Goal: Task Accomplishment & Management: Complete application form

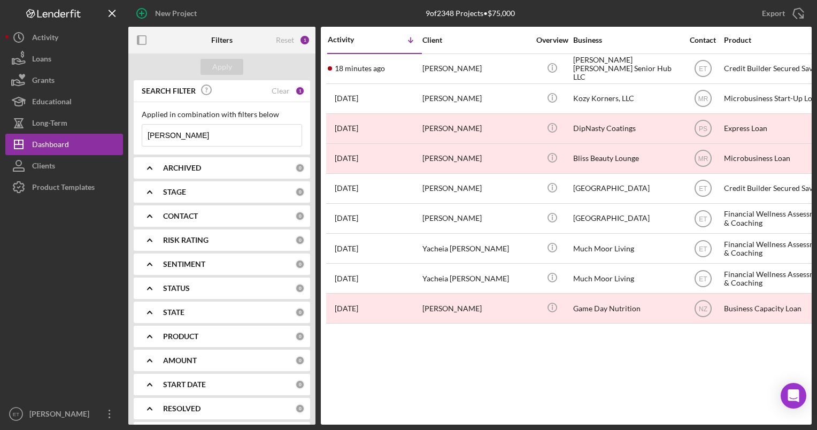
click at [218, 138] on input "amanda farr" at bounding box center [221, 135] width 159 height 21
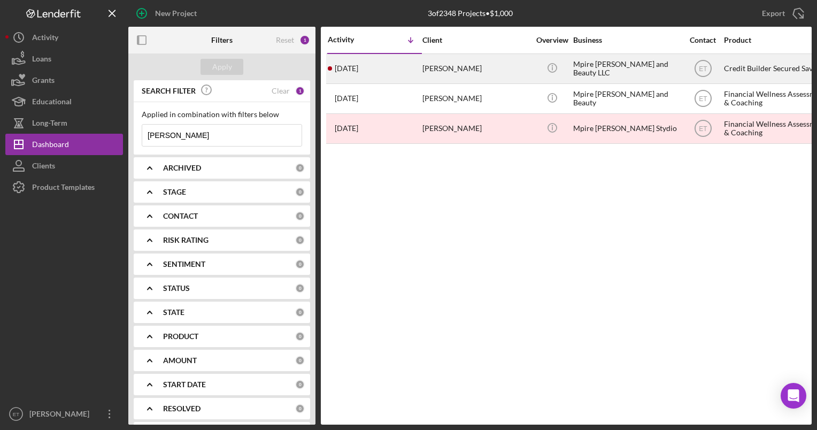
type input "mcqueen"
click at [445, 67] on div "Michael McQueen" at bounding box center [475, 69] width 107 height 28
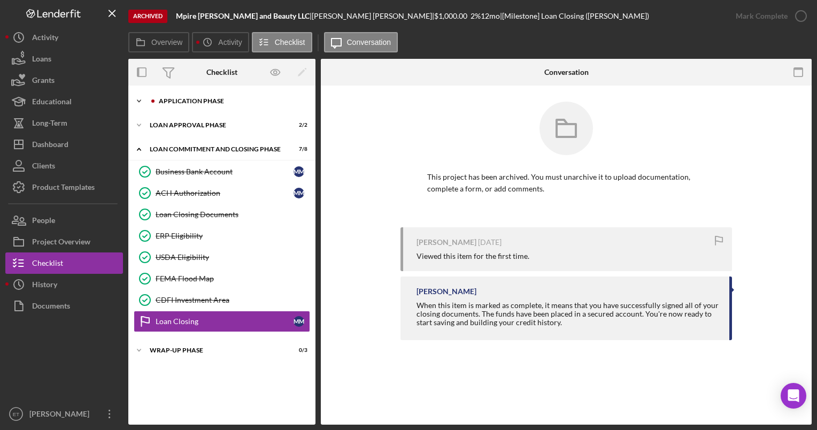
click at [188, 101] on div "Application Phase" at bounding box center [230, 101] width 143 height 6
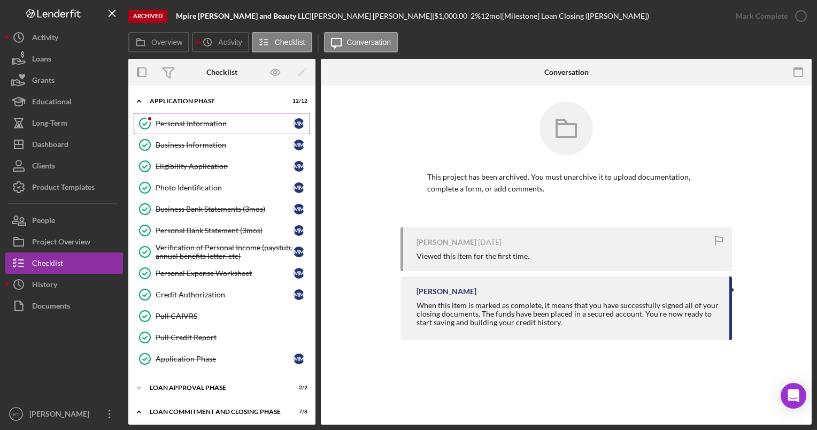
click at [187, 125] on div "Personal Information" at bounding box center [225, 123] width 138 height 9
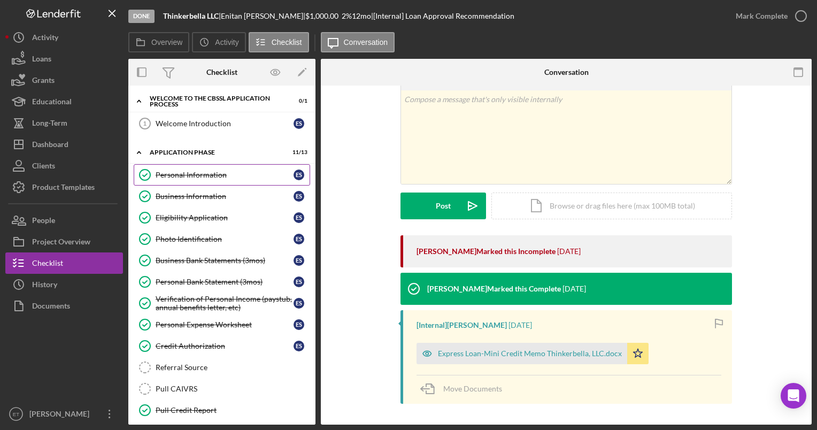
click at [190, 172] on div "Personal Information" at bounding box center [225, 175] width 138 height 9
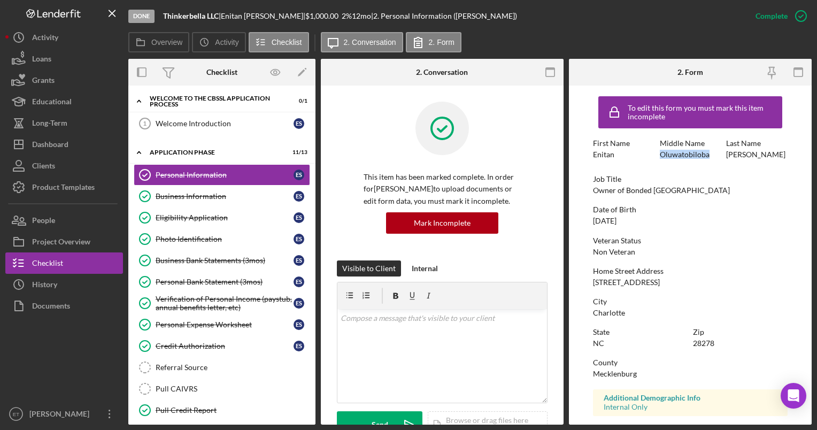
drag, startPoint x: 709, startPoint y: 154, endPoint x: 656, endPoint y: 153, distance: 52.4
click at [656, 153] on div "First Name Enitan Middle Name Oluwatobiloba Last Name Shoffner" at bounding box center [690, 154] width 194 height 30
copy div "Oluwatobiloba"
click at [66, 376] on div at bounding box center [64, 359] width 118 height 87
click at [194, 236] on div "Photo Identification" at bounding box center [225, 239] width 138 height 9
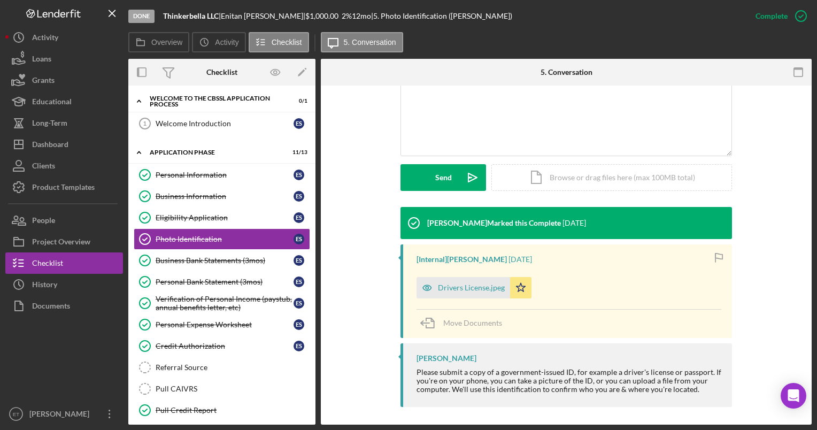
scroll to position [238, 0]
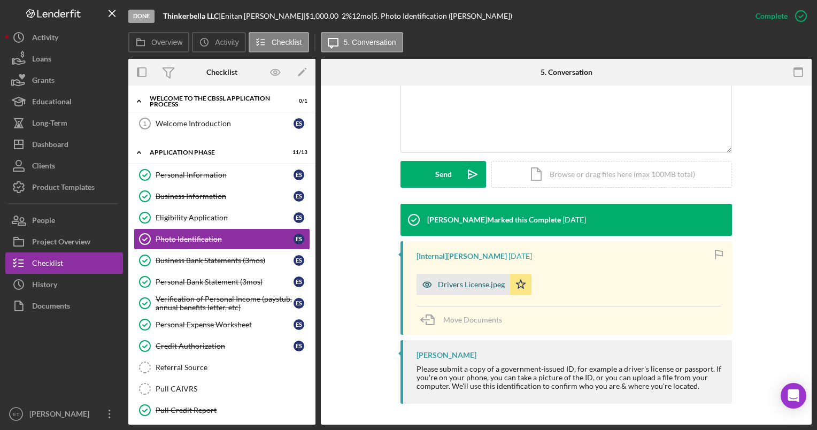
click at [426, 284] on icon "button" at bounding box center [427, 284] width 3 height 3
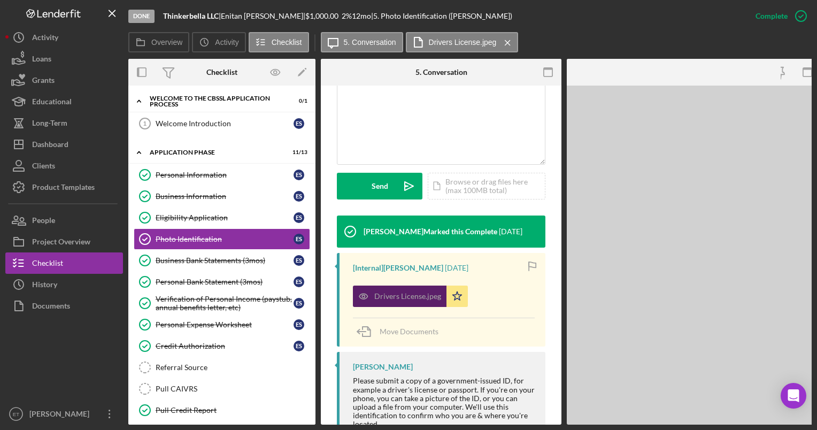
scroll to position [250, 0]
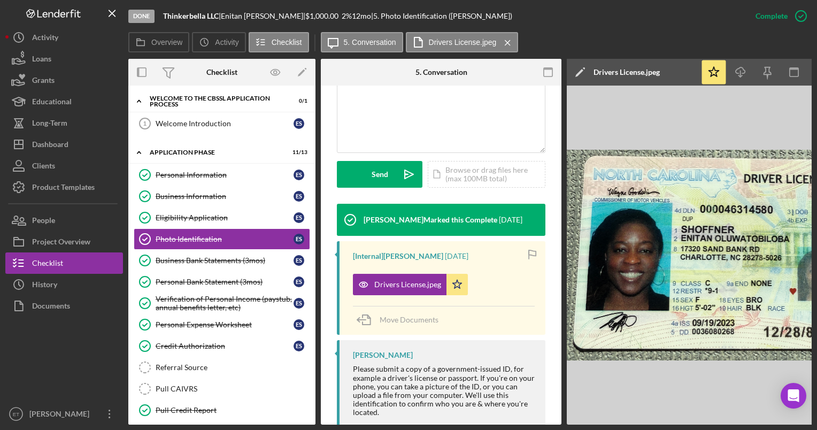
click at [101, 362] on div at bounding box center [64, 359] width 118 height 87
click at [201, 344] on div "Credit Authorization" at bounding box center [225, 346] width 138 height 9
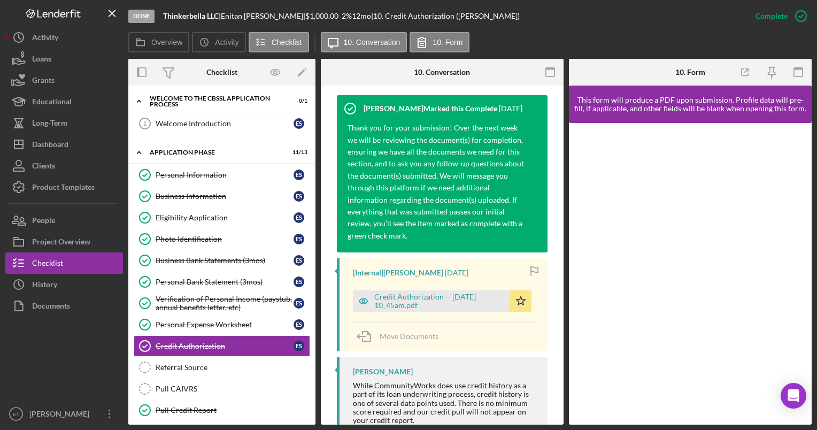
scroll to position [365, 0]
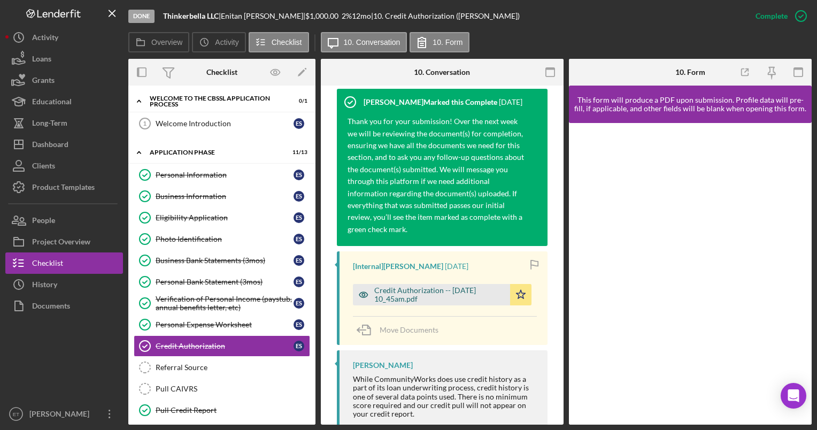
click at [362, 292] on icon "button" at bounding box center [363, 294] width 9 height 5
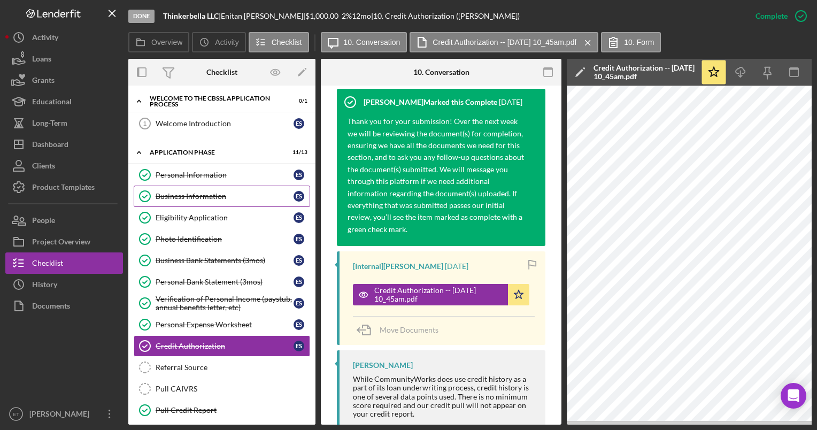
click at [197, 197] on div "Business Information" at bounding box center [225, 196] width 138 height 9
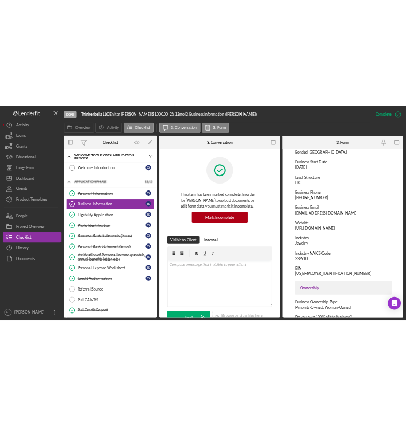
scroll to position [94, 0]
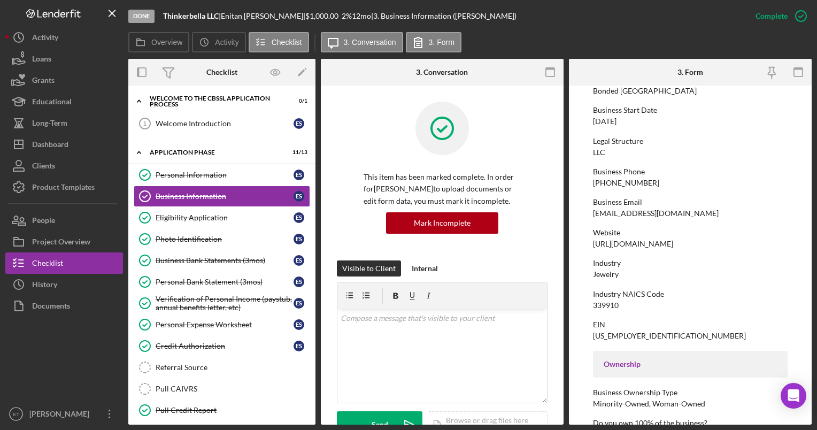
click at [614, 335] on div "[US_EMPLOYER_IDENTIFICATION_NUMBER]" at bounding box center [669, 335] width 153 height 9
copy div "[US_EMPLOYER_IDENTIFICATION_NUMBER]"
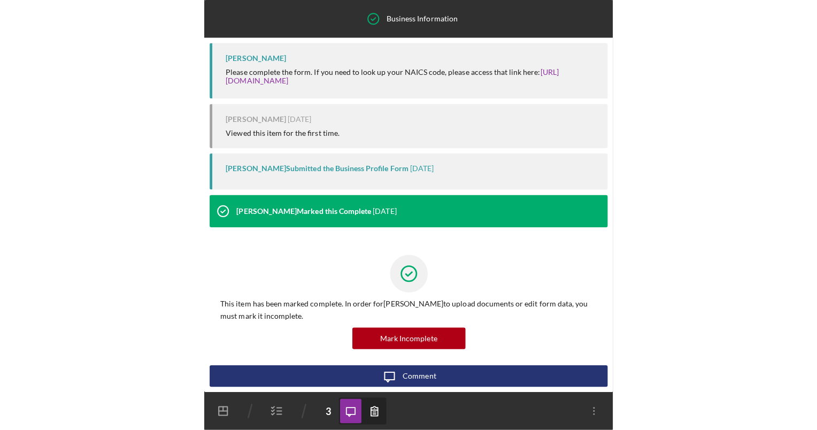
scroll to position [0, 0]
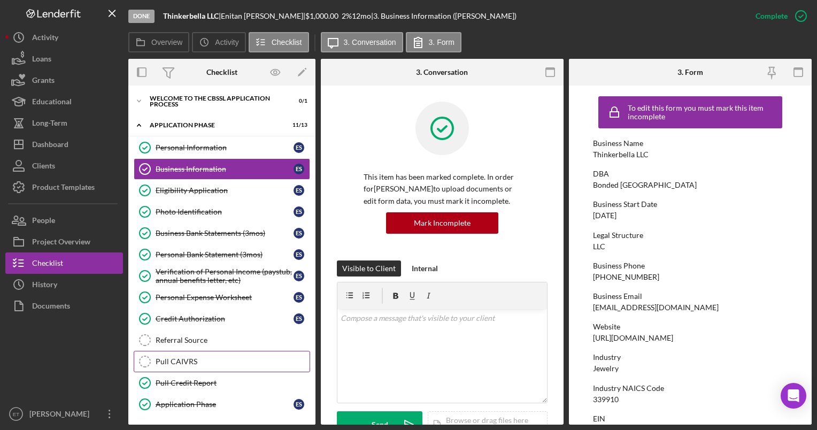
click at [180, 357] on div "Pull CAIVRS" at bounding box center [233, 361] width 154 height 9
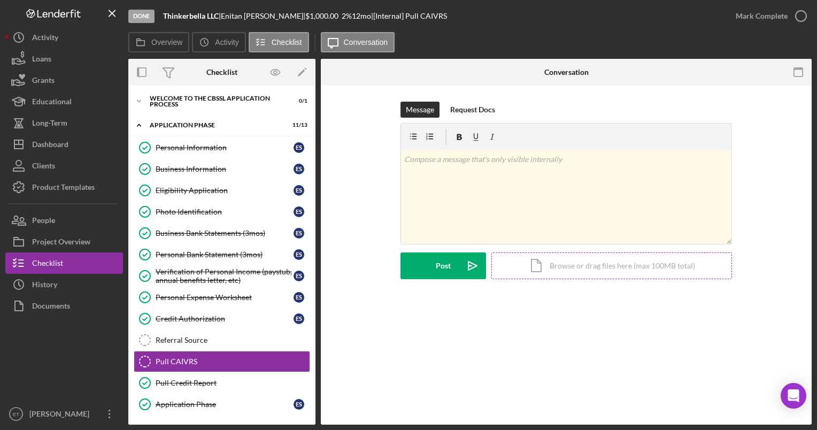
click at [594, 266] on div "Icon/Document Browse or drag files here (max 100MB total) Tap to choose files o…" at bounding box center [611, 265] width 241 height 27
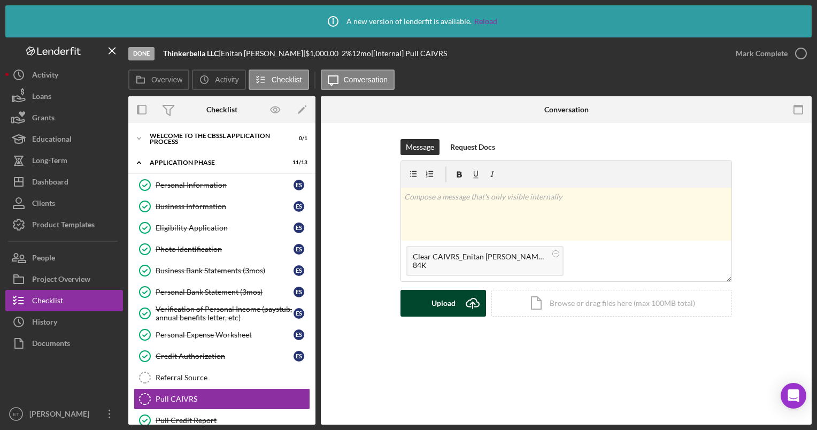
click at [438, 298] on div "Upload" at bounding box center [443, 303] width 24 height 27
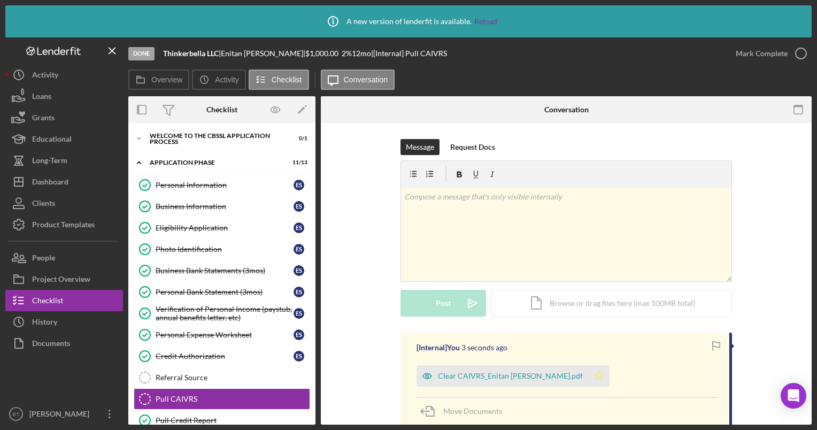
click at [594, 373] on polygon "button" at bounding box center [598, 375] width 9 height 9
click at [799, 56] on icon "button" at bounding box center [800, 53] width 27 height 27
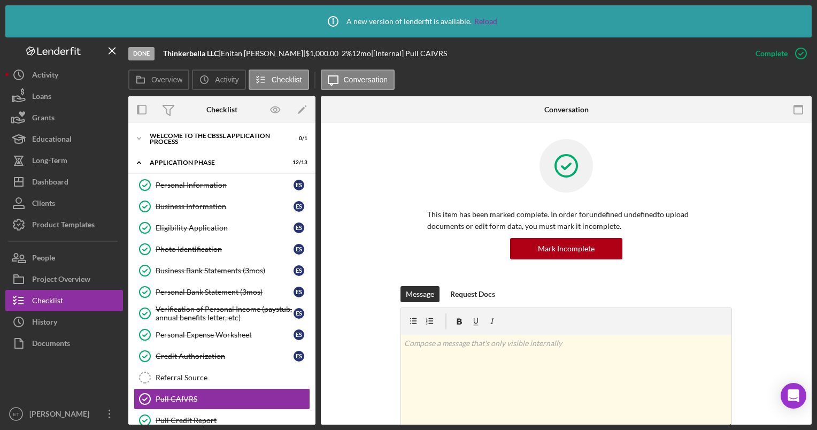
click at [0, 0] on icon "button" at bounding box center [0, 0] width 0 height 0
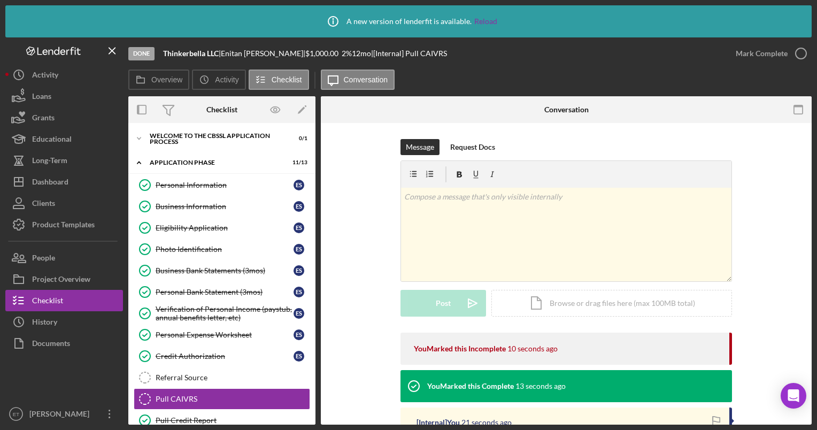
drag, startPoint x: 799, startPoint y: 56, endPoint x: 784, endPoint y: 41, distance: 21.9
click at [784, 41] on div "Mark Complete" at bounding box center [768, 53] width 87 height 32
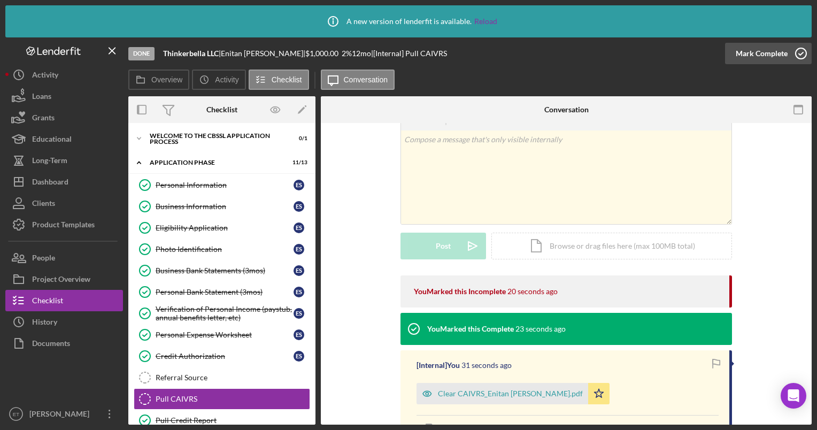
click at [797, 55] on icon "button" at bounding box center [800, 53] width 27 height 27
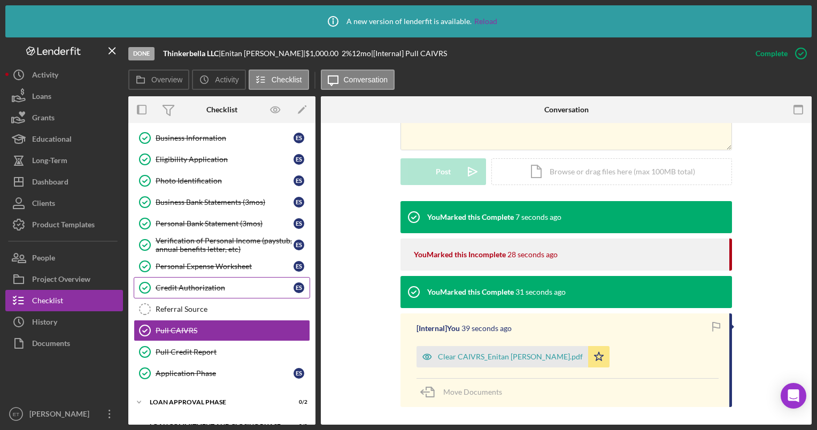
scroll to position [107, 0]
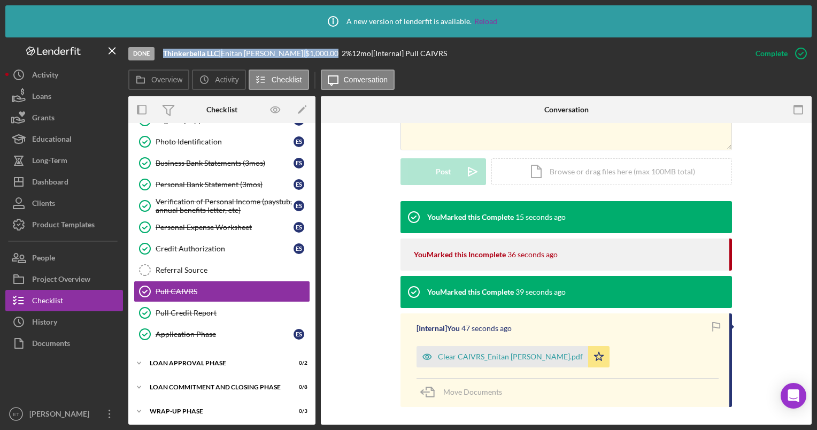
drag, startPoint x: 164, startPoint y: 52, endPoint x: 320, endPoint y: 51, distance: 156.1
click at [320, 51] on div "Thinkerbella LLC | Enitan Shoffner | $1,000.00 2 % 12 mo | [Internal] Pull CAIV…" at bounding box center [305, 53] width 284 height 9
copy div "Thinkerbella LLC | Enitan Shoffner | $1,000.00"
click at [487, 18] on link "Reload" at bounding box center [485, 21] width 23 height 9
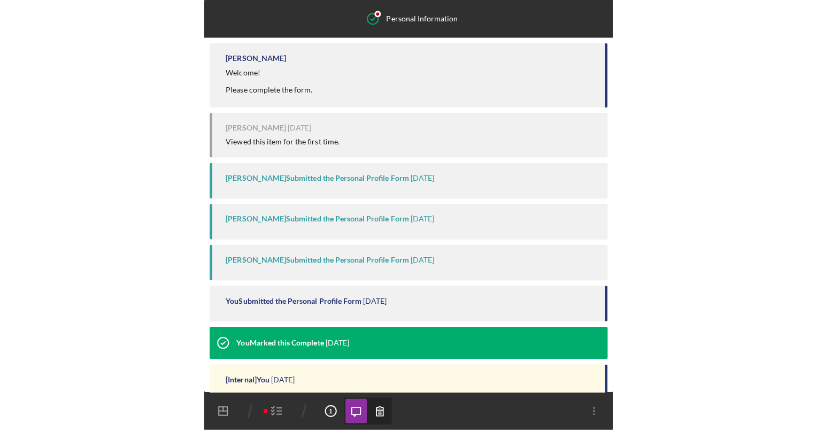
scroll to position [280, 0]
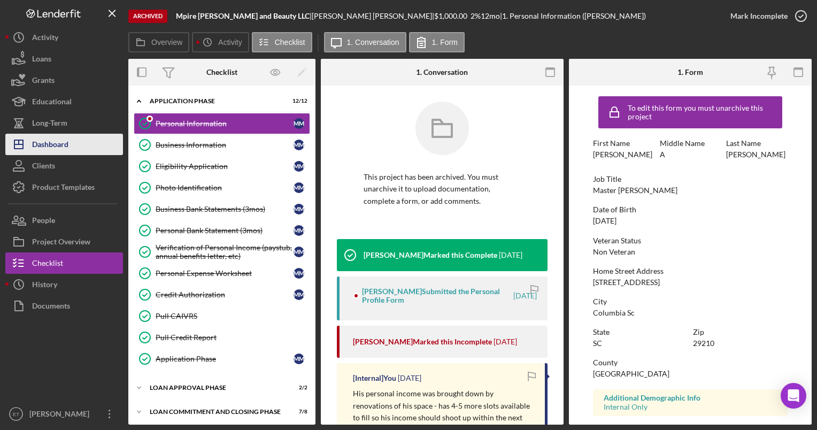
click at [49, 143] on div "Dashboard" at bounding box center [50, 146] width 36 height 24
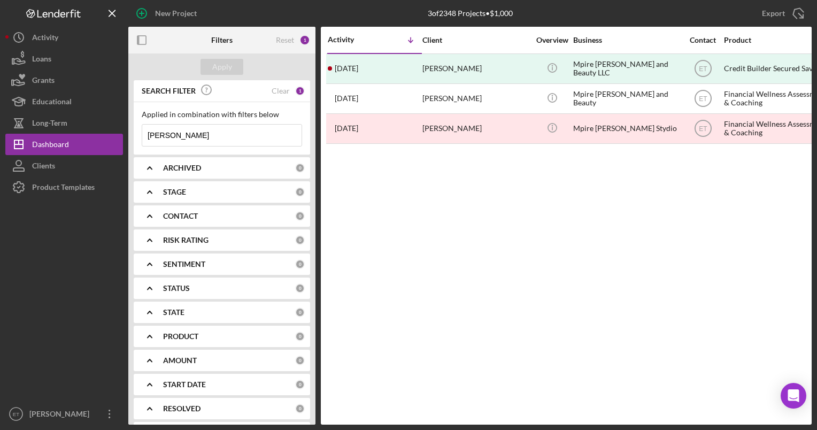
click at [205, 135] on input "mcqueen" at bounding box center [221, 135] width 159 height 21
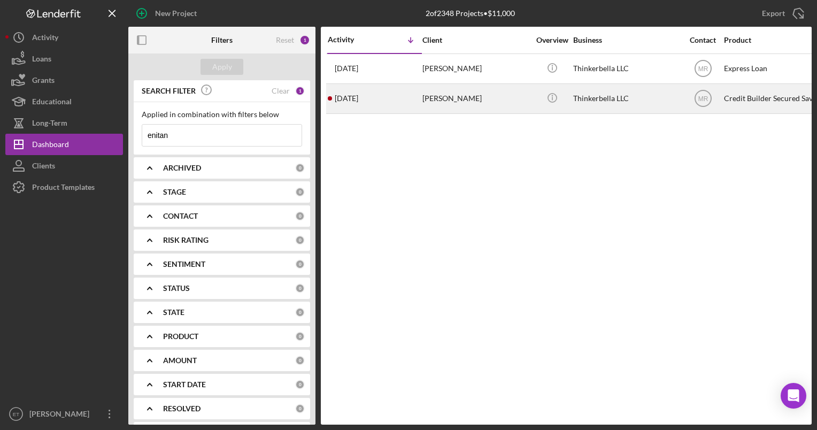
type input "enitan"
click at [398, 98] on div "2 weeks ago Enitan Shoffner" at bounding box center [375, 98] width 94 height 28
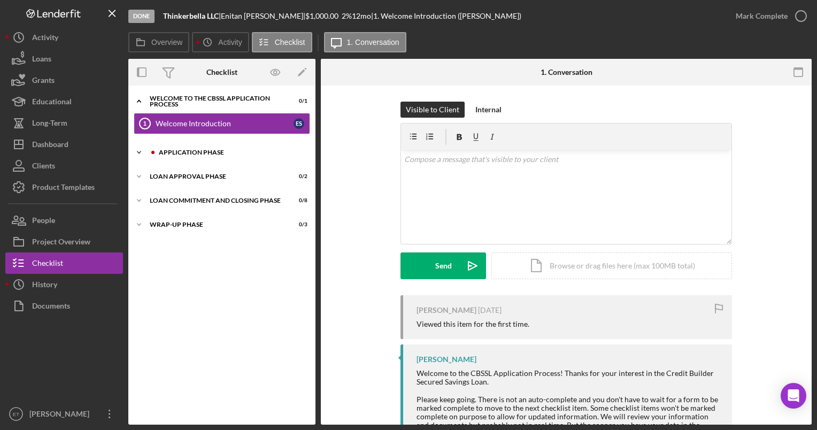
click at [193, 151] on div "Application Phase" at bounding box center [230, 152] width 143 height 6
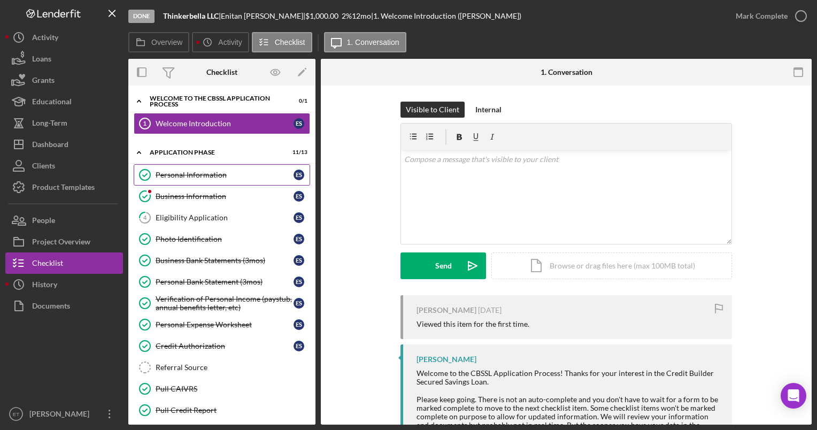
click at [190, 172] on div "Personal Information" at bounding box center [225, 175] width 138 height 9
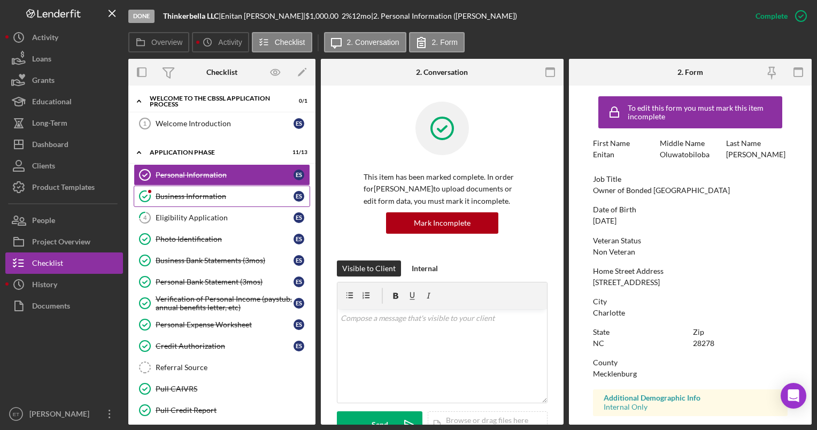
click at [192, 197] on div "Business Information" at bounding box center [225, 196] width 138 height 9
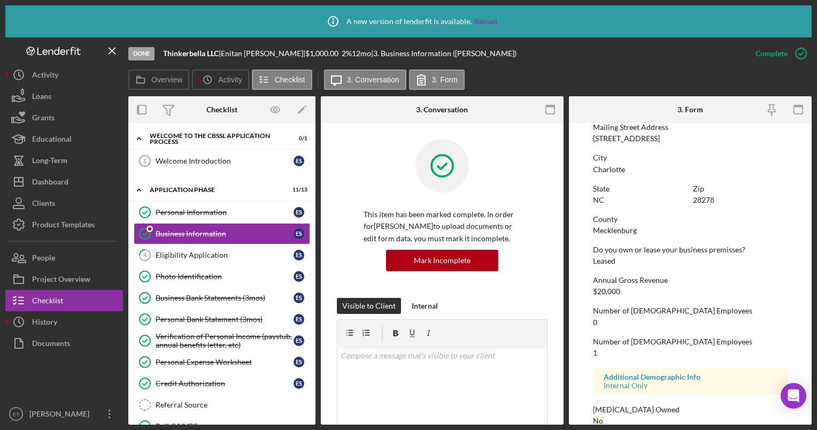
scroll to position [635, 0]
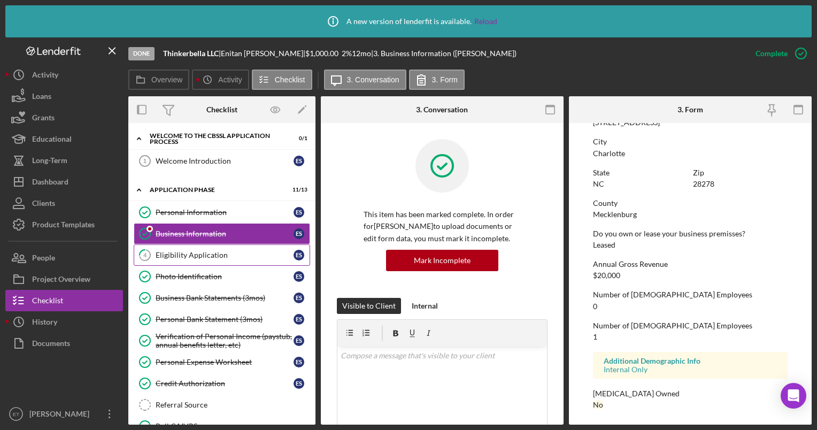
click at [192, 255] on div "Eligibility Application" at bounding box center [225, 255] width 138 height 9
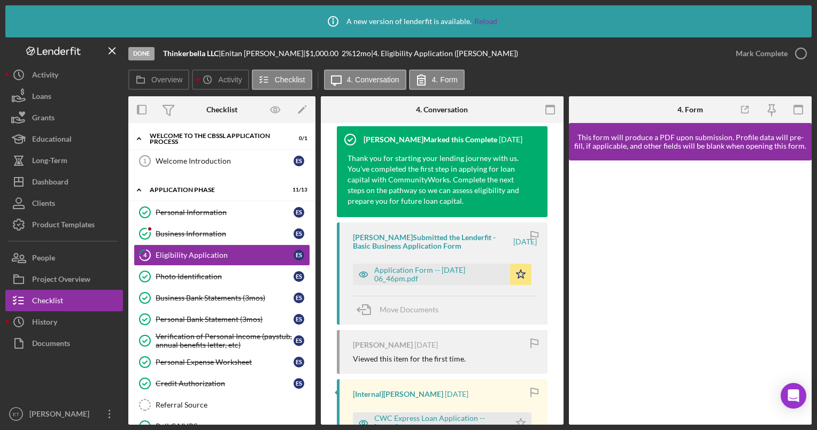
scroll to position [256, 0]
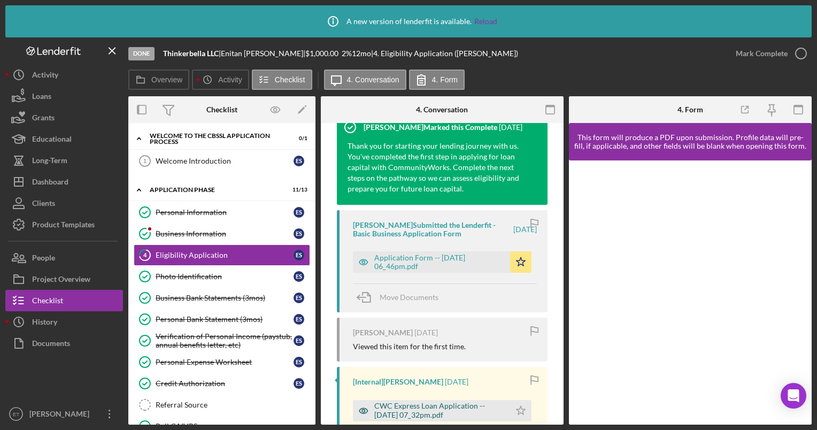
click at [362, 410] on icon "button" at bounding box center [363, 410] width 21 height 21
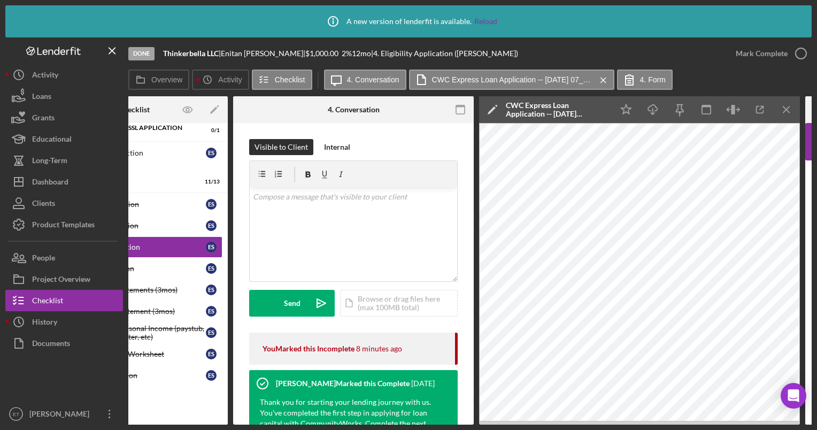
scroll to position [6, 0]
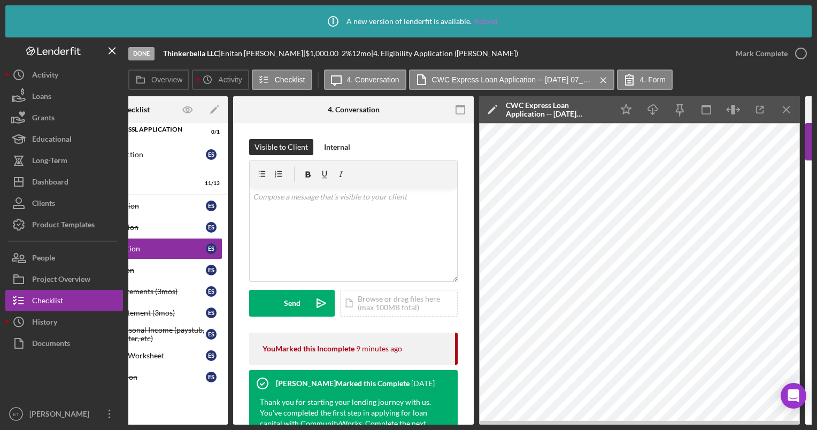
click at [405, 19] on link "Reload" at bounding box center [485, 21] width 23 height 9
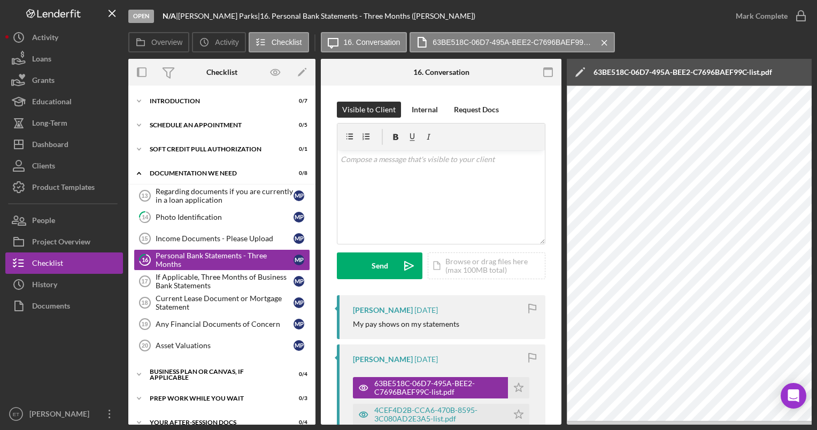
scroll to position [5, 0]
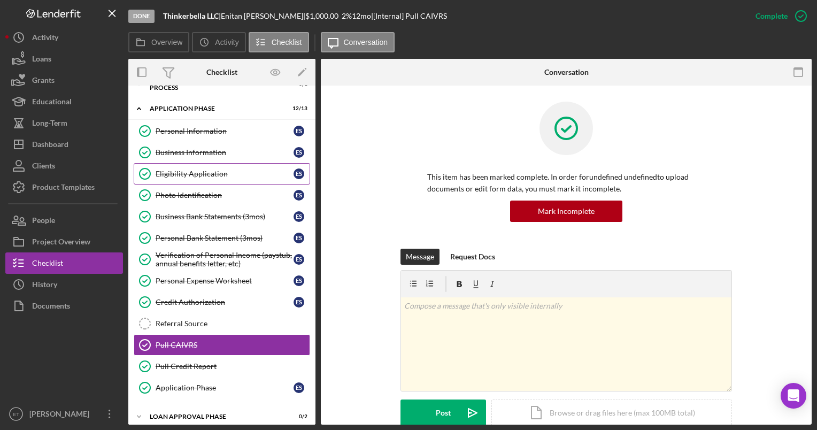
scroll to position [14, 0]
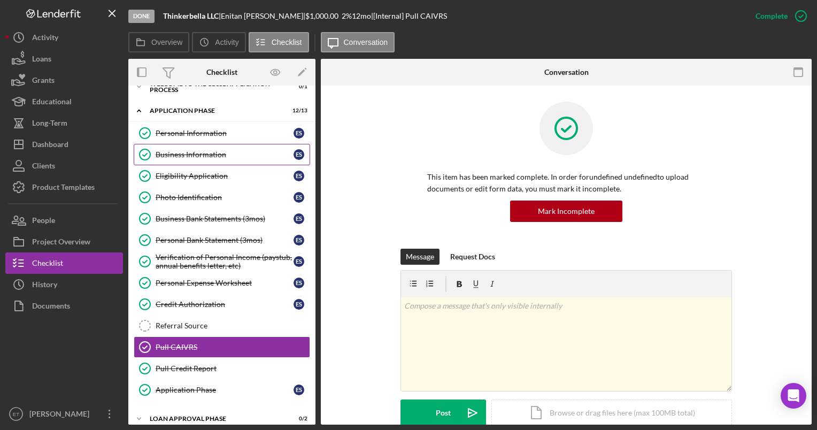
click at [206, 157] on div "Business Information" at bounding box center [225, 154] width 138 height 9
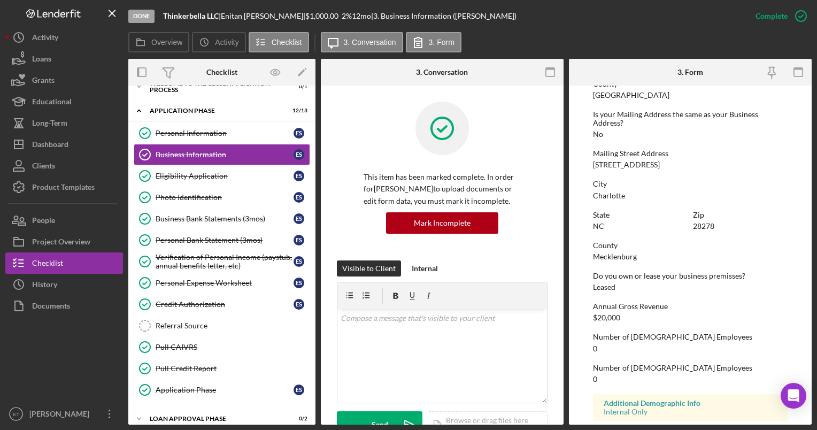
scroll to position [598, 0]
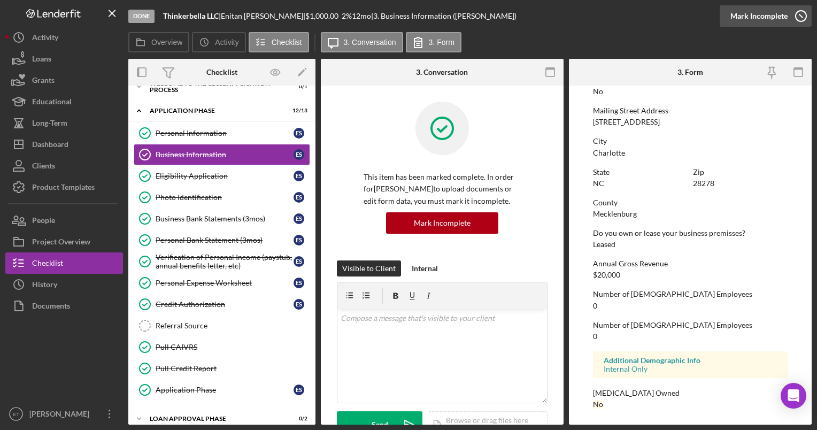
click at [802, 12] on icon "button" at bounding box center [800, 16] width 27 height 27
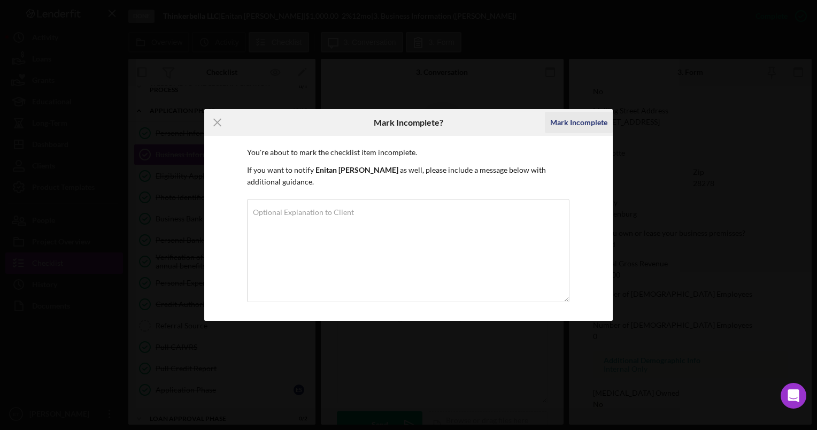
click at [581, 124] on div "Mark Incomplete" at bounding box center [578, 122] width 57 height 21
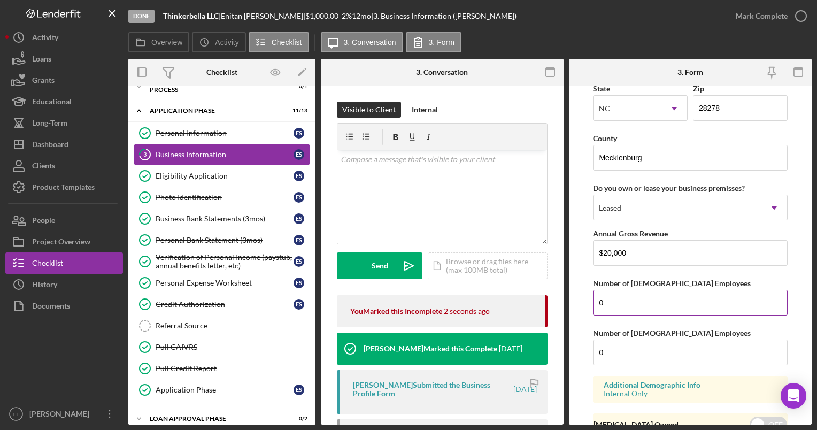
scroll to position [1011, 0]
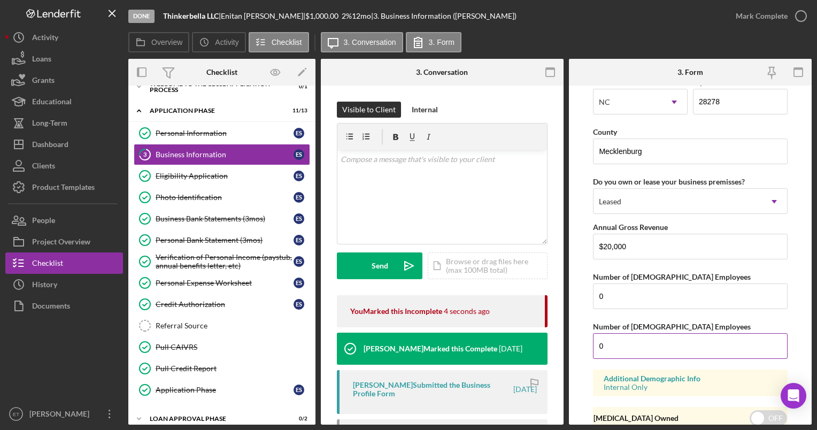
click at [604, 346] on input "0" at bounding box center [690, 346] width 194 height 26
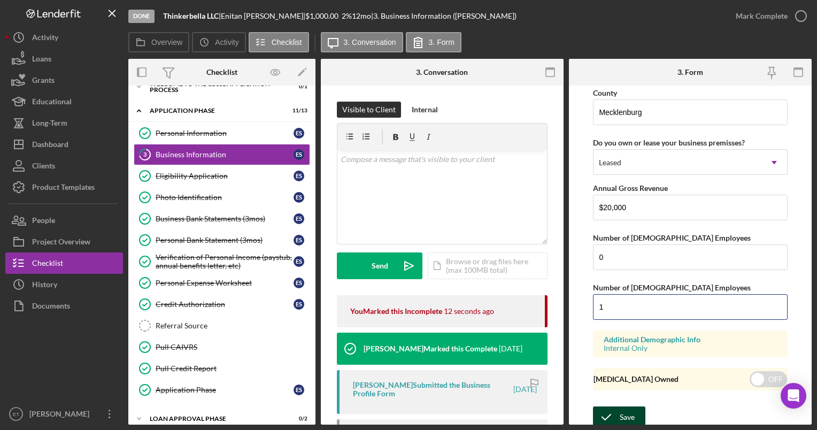
type input "1"
click at [620, 412] on div "Save" at bounding box center [627, 416] width 15 height 21
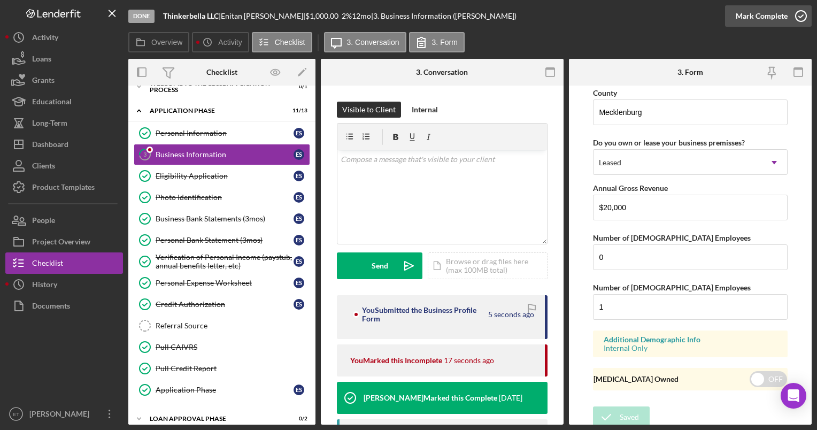
click at [793, 14] on icon "button" at bounding box center [800, 16] width 27 height 27
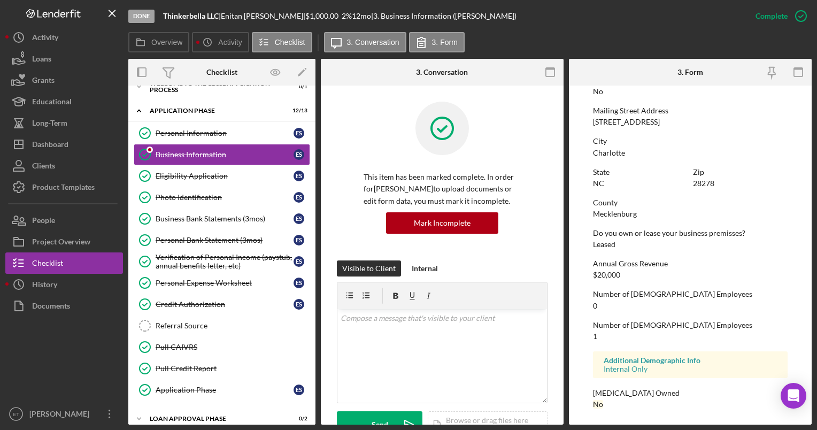
scroll to position [598, 0]
click at [201, 174] on div "Eligibility Application" at bounding box center [225, 176] width 138 height 9
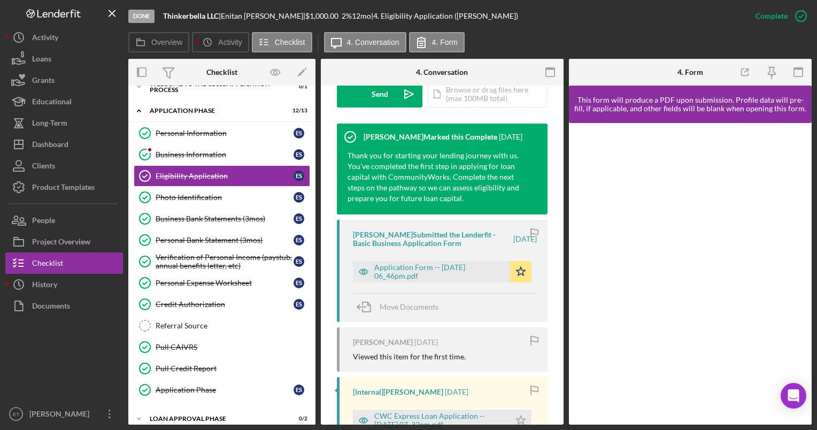
scroll to position [335, 0]
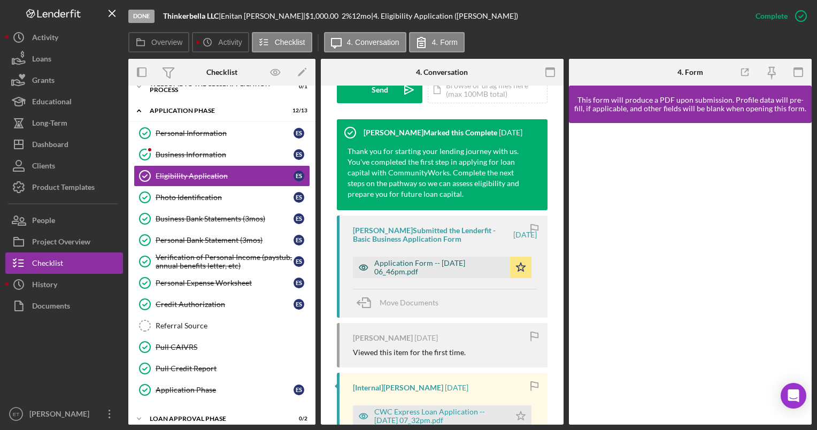
click at [361, 265] on icon "button" at bounding box center [363, 267] width 9 height 5
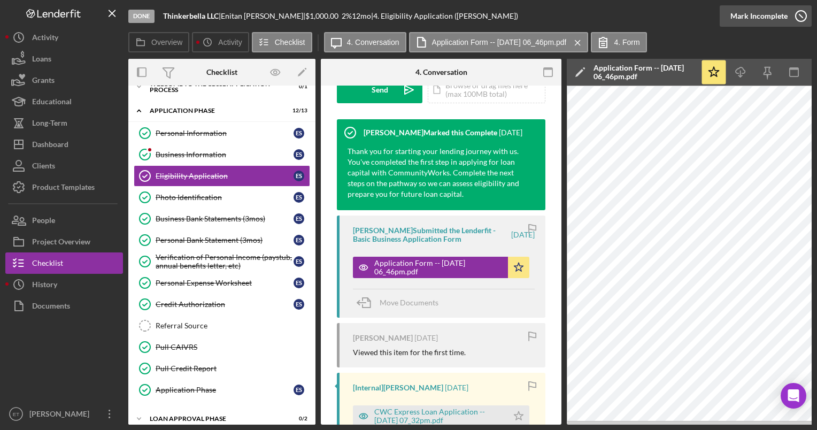
click at [776, 15] on div "Mark Incomplete" at bounding box center [758, 15] width 57 height 21
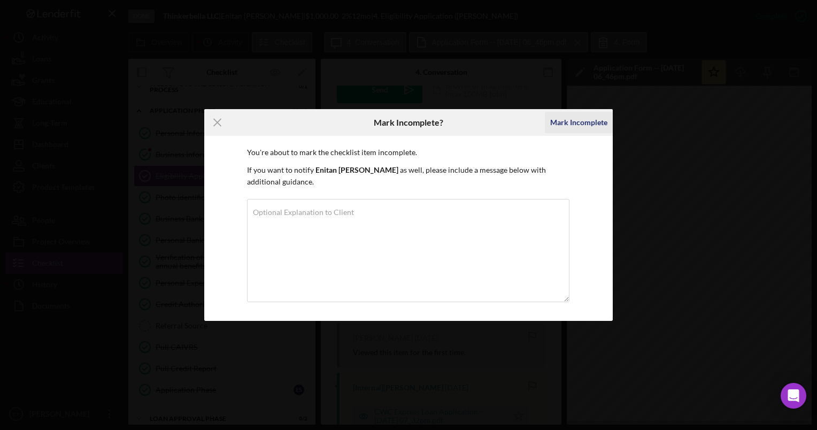
click at [571, 123] on div "Mark Incomplete" at bounding box center [578, 122] width 57 height 21
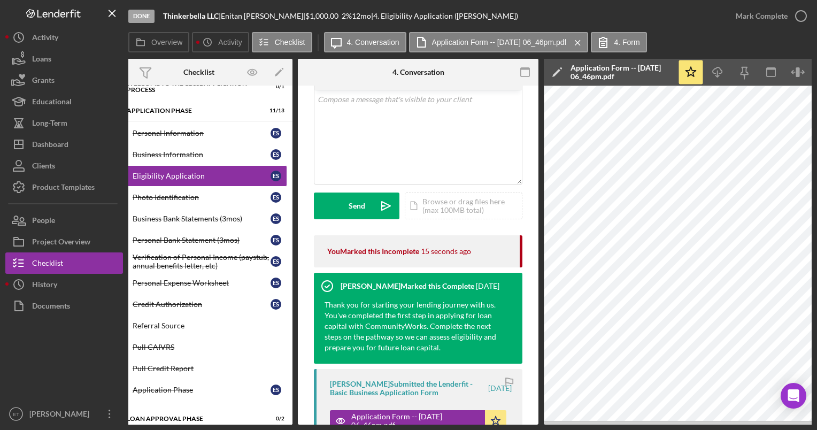
scroll to position [57, 0]
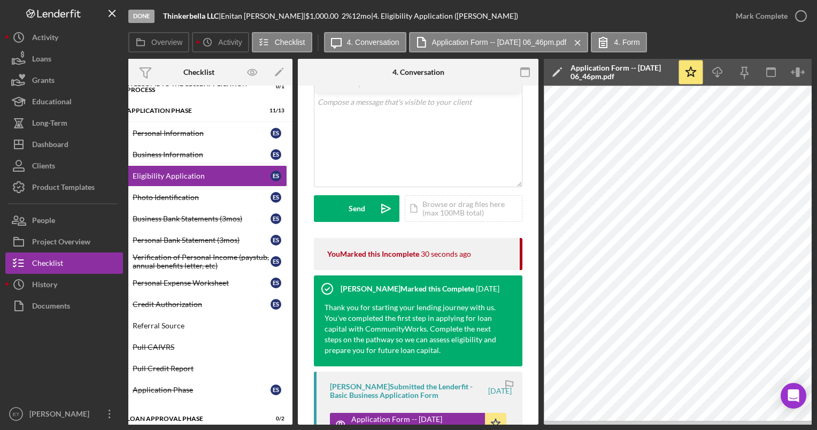
click at [560, 71] on icon "Icon/Edit" at bounding box center [557, 72] width 27 height 27
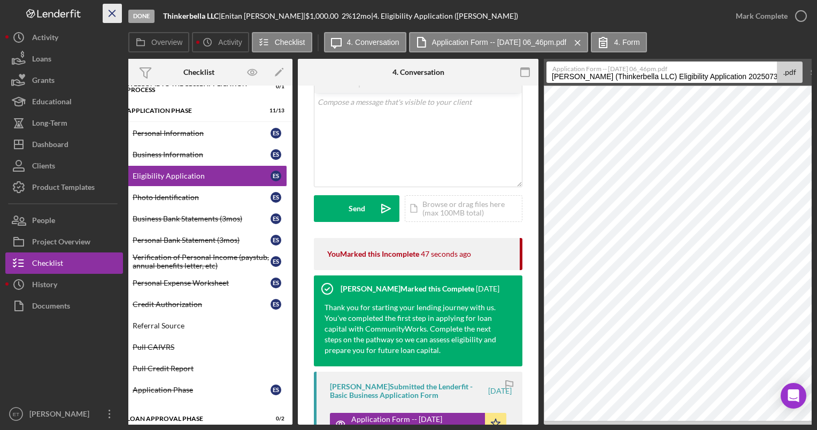
click at [113, 14] on line "button" at bounding box center [112, 13] width 6 height 6
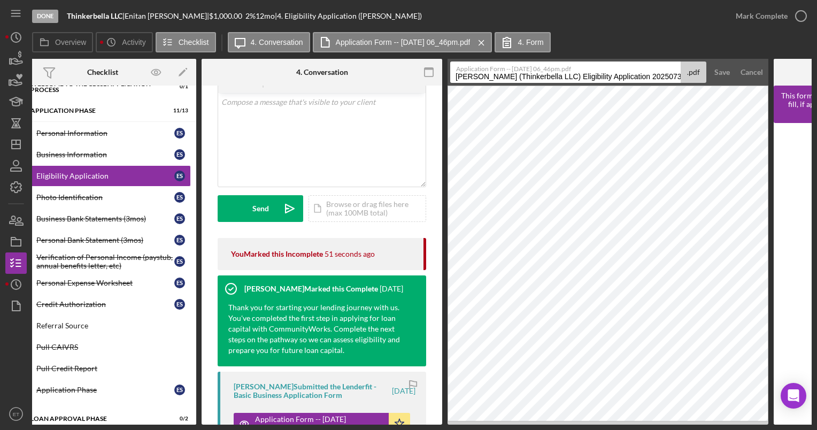
click at [44, 15] on div "Done" at bounding box center [45, 16] width 26 height 13
click at [41, 12] on div "Done" at bounding box center [45, 16] width 26 height 13
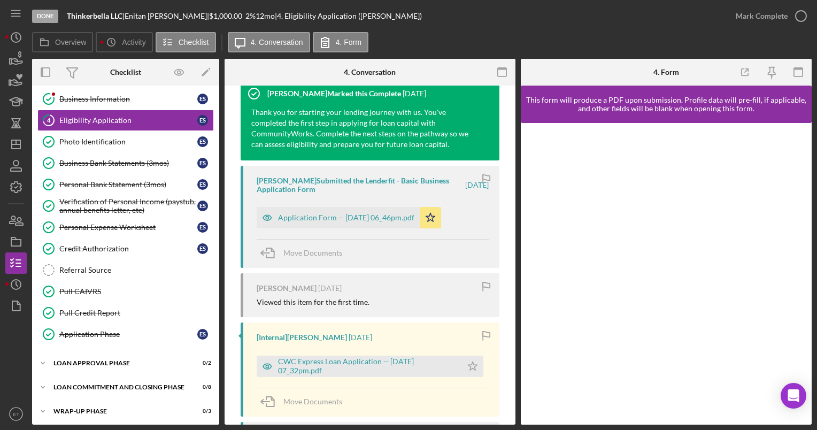
scroll to position [253, 0]
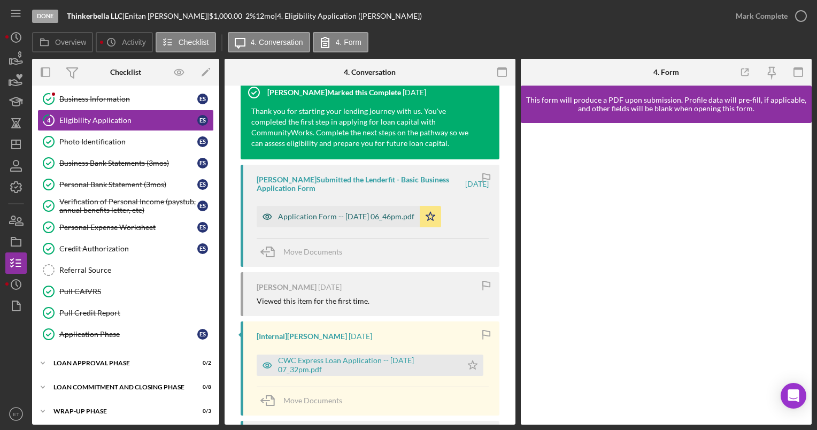
click at [266, 216] on icon "button" at bounding box center [267, 216] width 3 height 3
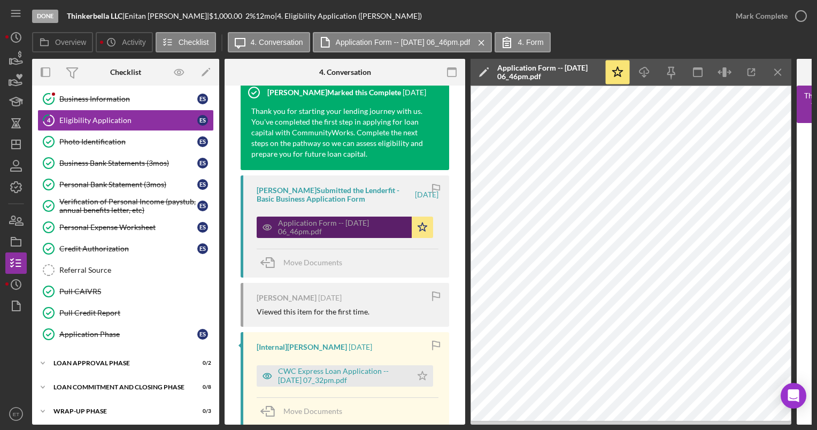
click at [272, 227] on icon "button" at bounding box center [267, 227] width 9 height 5
click at [265, 222] on icon "button" at bounding box center [267, 227] width 21 height 21
click at [266, 230] on icon "button" at bounding box center [267, 227] width 21 height 21
click at [268, 225] on icon "button" at bounding box center [267, 227] width 9 height 5
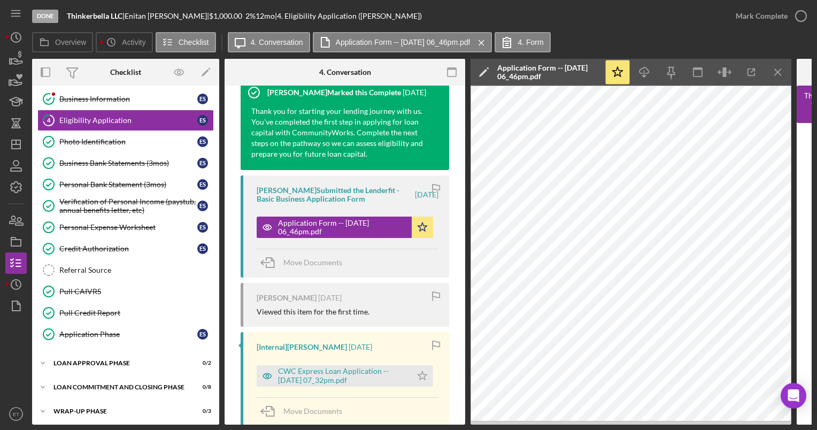
click at [485, 72] on icon "Icon/Edit" at bounding box center [483, 72] width 27 height 27
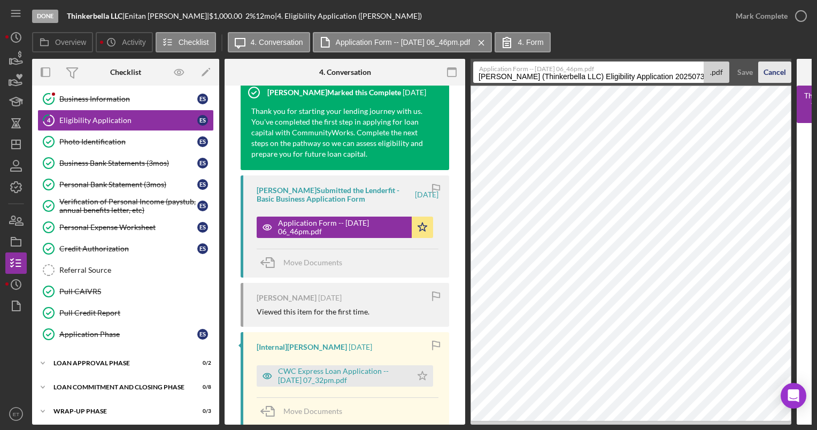
click at [768, 71] on div "Cancel" at bounding box center [774, 71] width 22 height 21
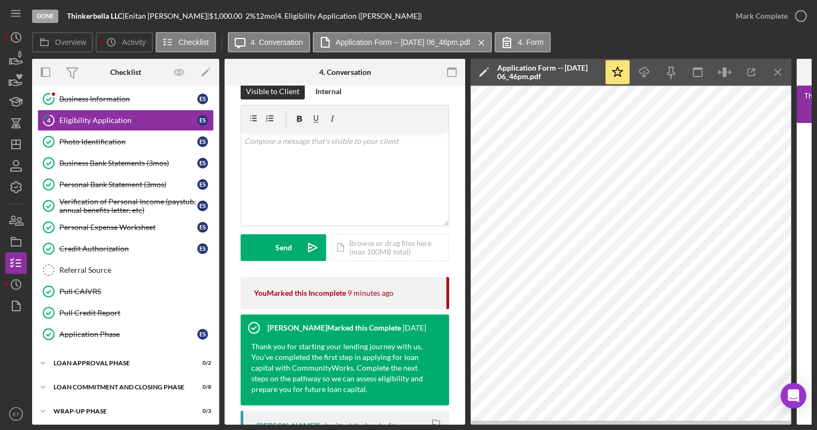
scroll to position [17, 0]
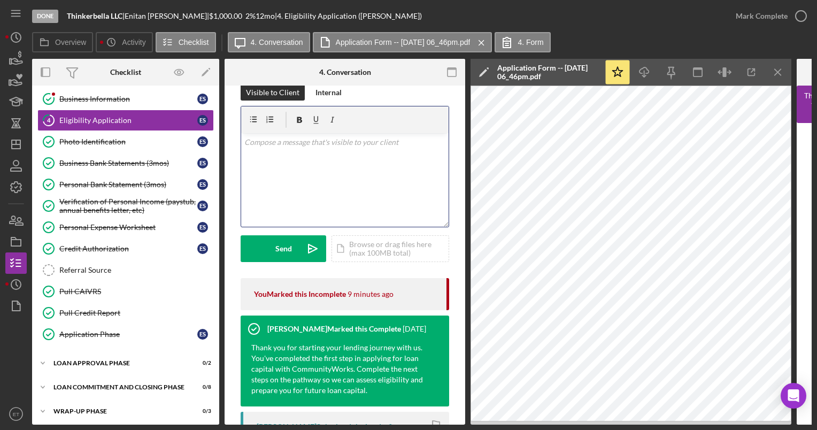
click at [291, 181] on div "v Color teal Color pink Remove color Add row above Add row below Add column bef…" at bounding box center [344, 180] width 207 height 94
click at [538, 46] on label "4. Form" at bounding box center [530, 42] width 26 height 9
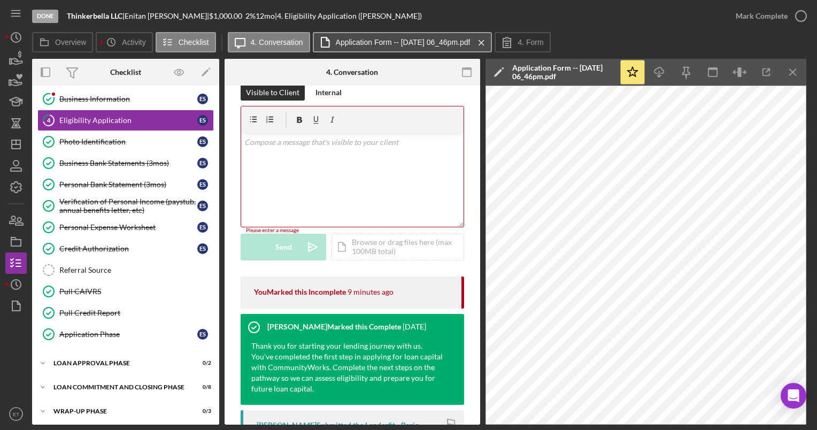
click at [419, 43] on label "Application Form -- [DATE] 06_46pm.pdf" at bounding box center [403, 42] width 135 height 9
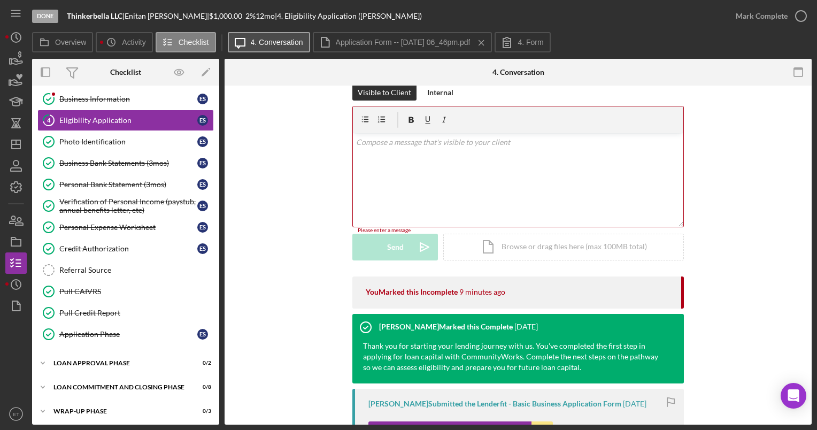
click at [280, 49] on button "Icon/Message 4. Conversation" at bounding box center [269, 42] width 82 height 20
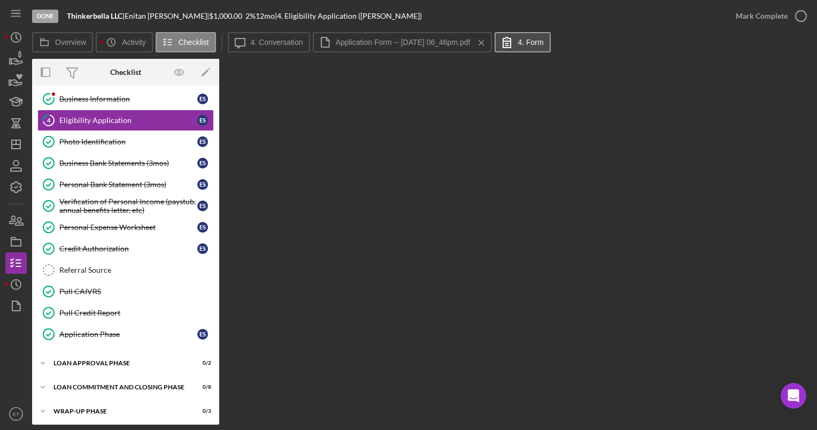
click at [535, 45] on label "4. Form" at bounding box center [530, 42] width 26 height 9
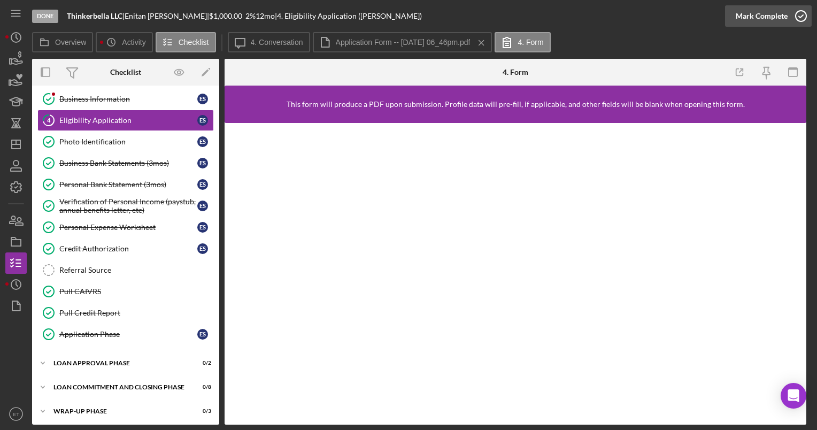
click at [800, 18] on icon "button" at bounding box center [800, 16] width 27 height 27
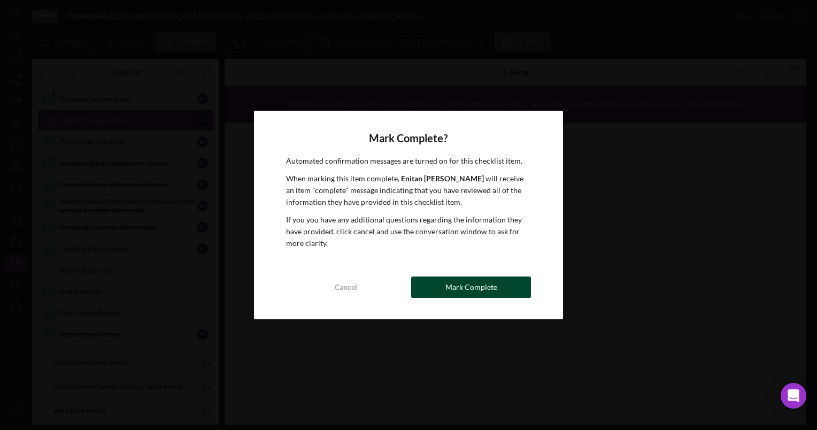
click at [475, 287] on div "Mark Complete" at bounding box center [471, 286] width 52 height 21
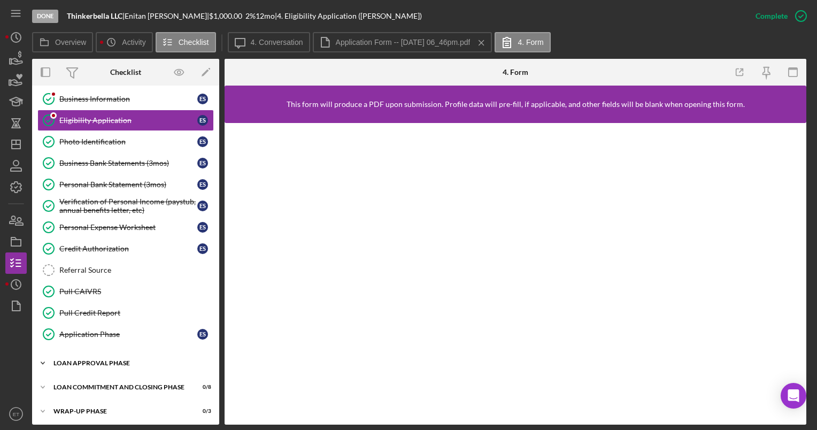
click at [89, 360] on div "Loan Approval Phase" at bounding box center [129, 363] width 152 height 6
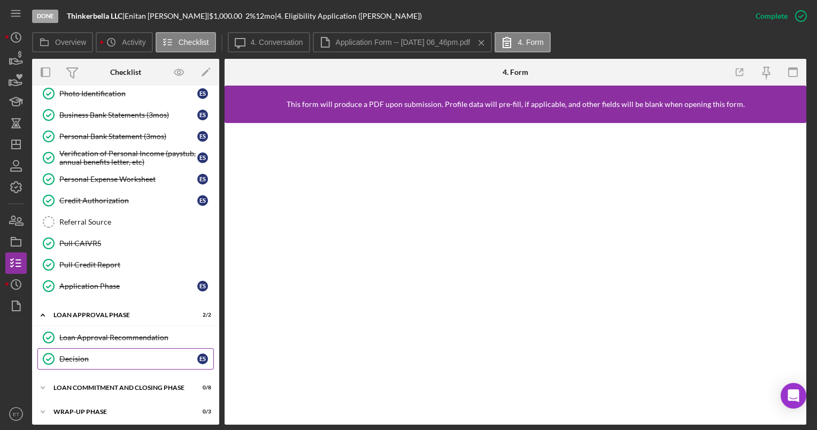
click at [72, 354] on div "Decision" at bounding box center [128, 358] width 138 height 9
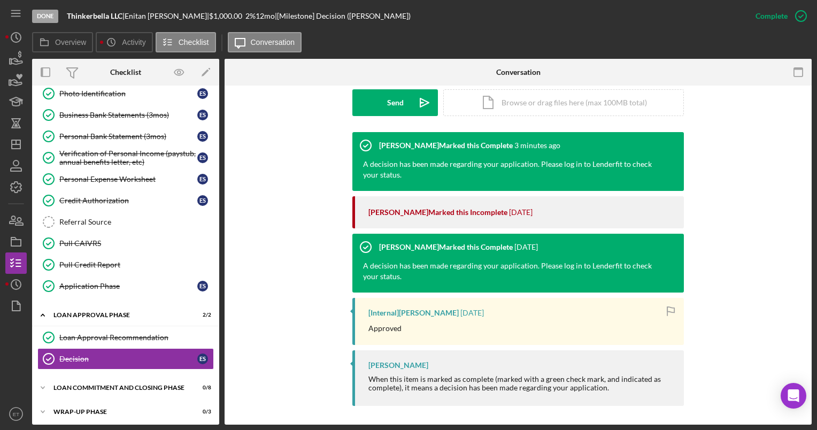
scroll to position [312, 0]
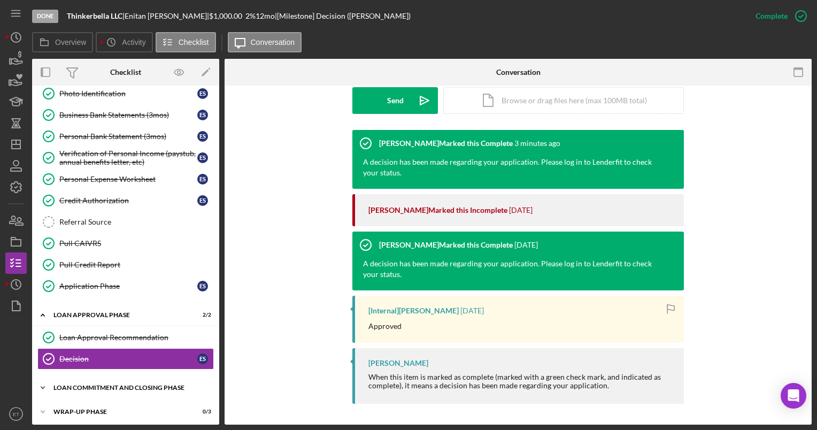
click at [110, 384] on div "Loan Commitment and Closing Phase" at bounding box center [129, 387] width 152 height 6
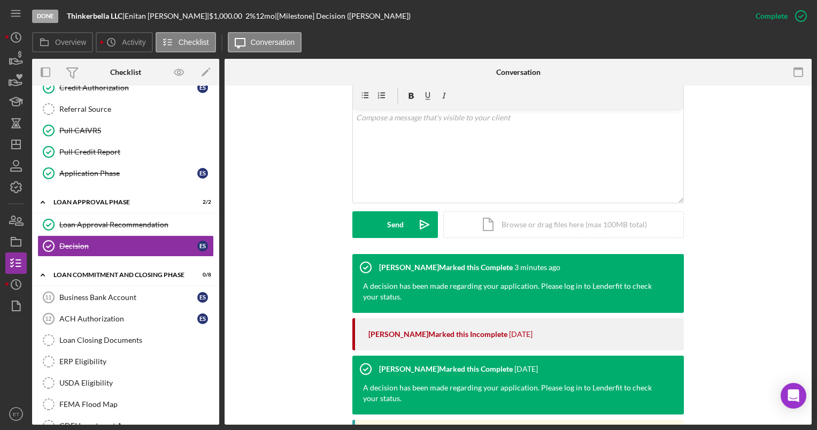
scroll to position [188, 0]
click at [111, 297] on div "Business Bank Account" at bounding box center [128, 297] width 138 height 9
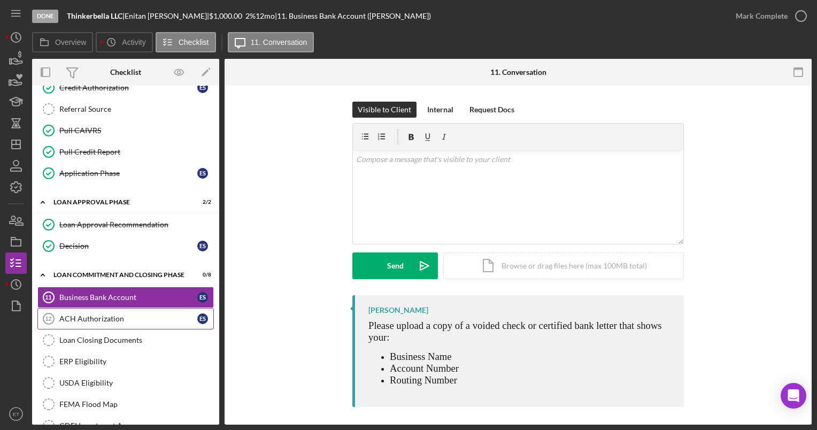
click at [118, 315] on div "ACH Authorization" at bounding box center [128, 318] width 138 height 9
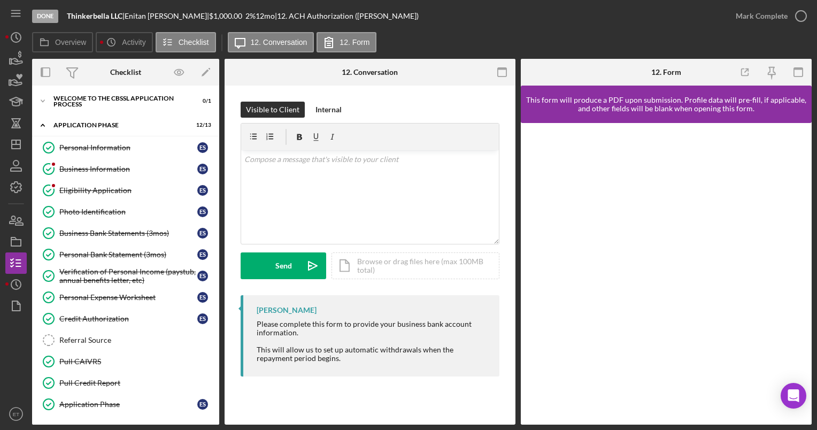
click at [45, 16] on div "Done" at bounding box center [45, 16] width 26 height 13
click at [83, 130] on div "Icon/Expander Application Phase 12 / 13" at bounding box center [125, 125] width 187 height 22
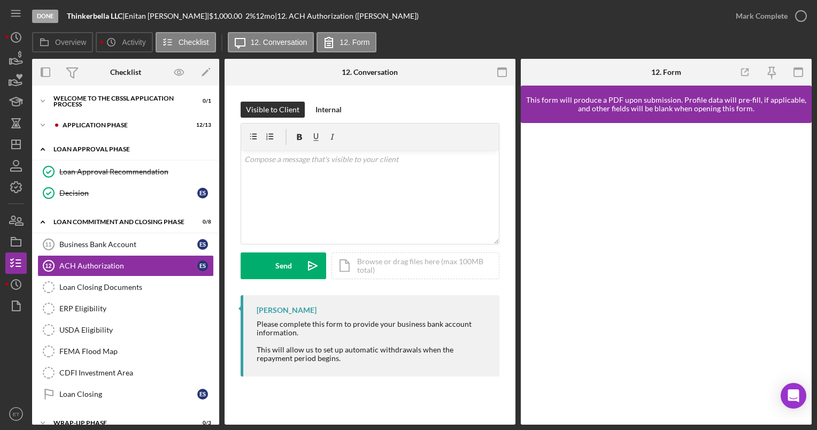
click at [69, 149] on div "Loan Approval Phase" at bounding box center [129, 149] width 152 height 6
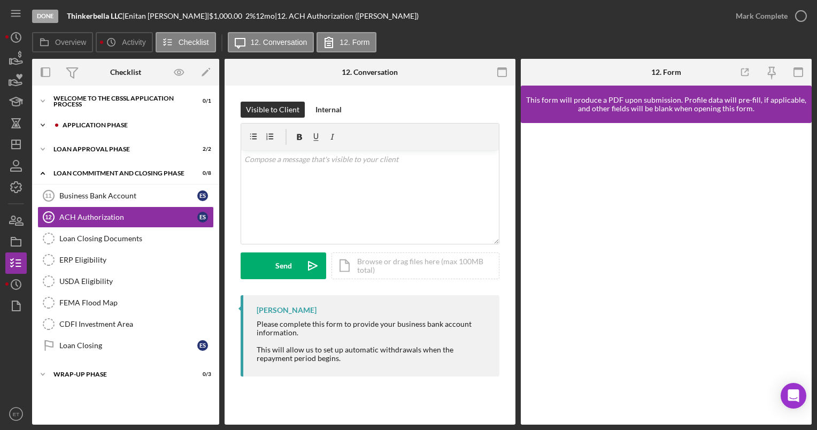
click at [78, 123] on div "Application Phase" at bounding box center [134, 125] width 143 height 6
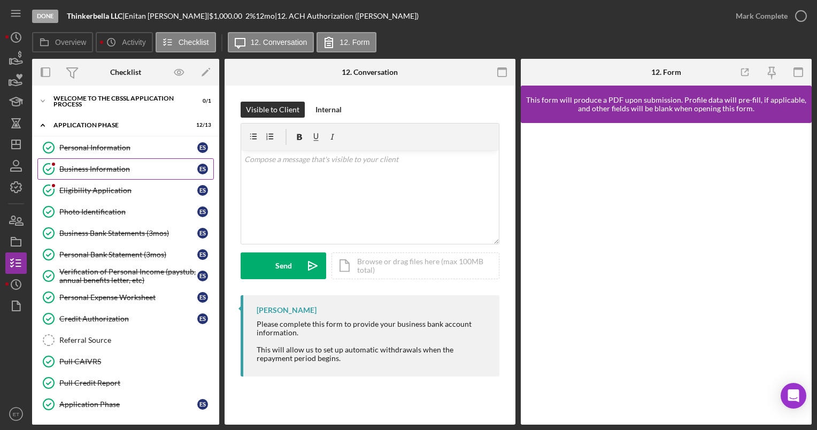
click at [83, 173] on link "Business Information Business Information E S" at bounding box center [125, 168] width 176 height 21
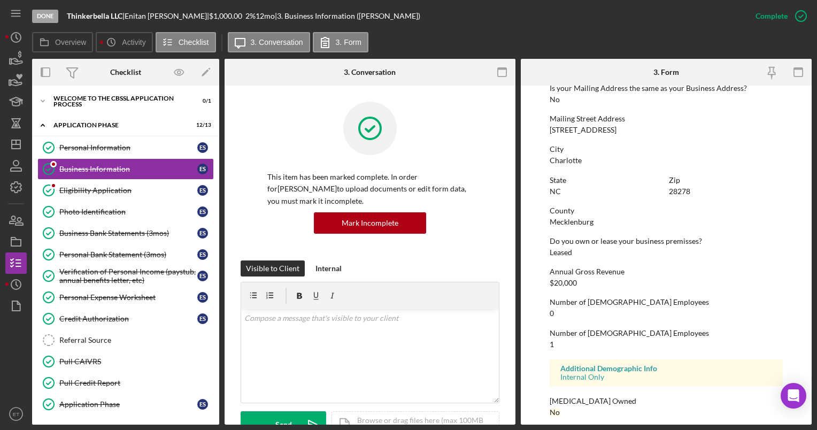
scroll to position [587, 0]
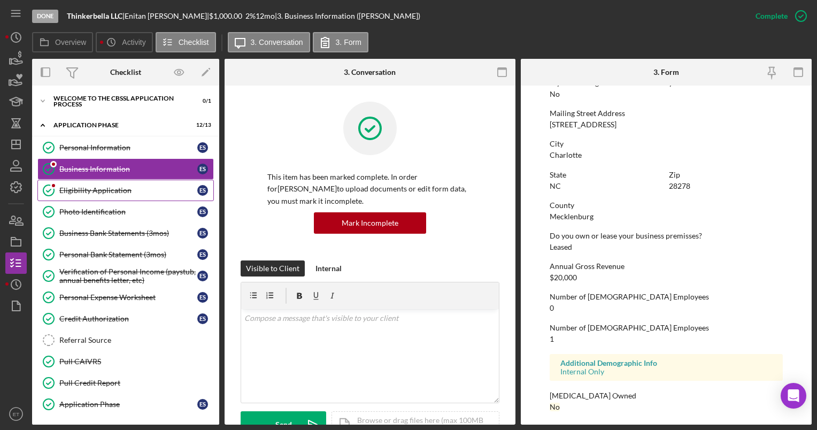
click at [104, 187] on div "Eligibility Application" at bounding box center [128, 190] width 138 height 9
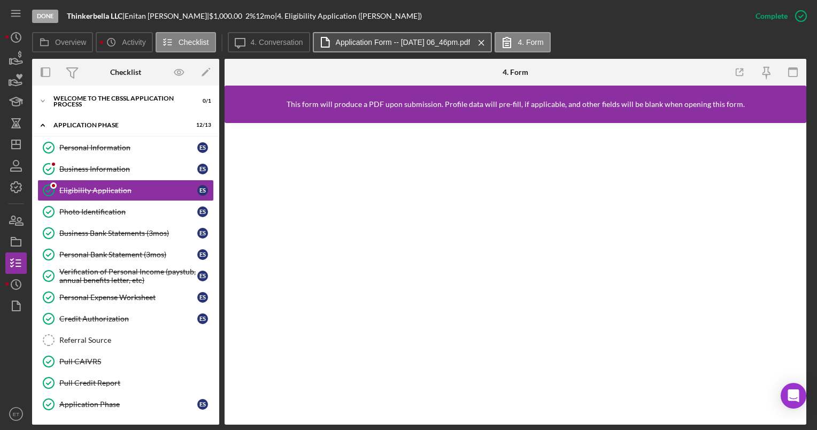
click at [446, 38] on label "Application Form -- [DATE] 06_46pm.pdf" at bounding box center [403, 42] width 135 height 9
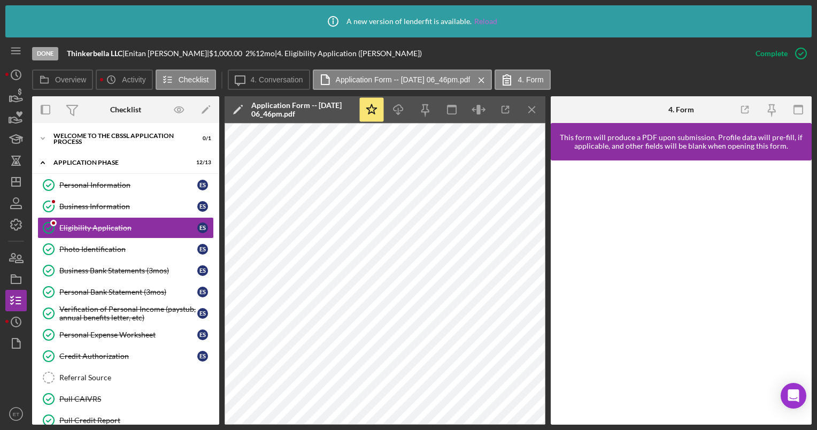
click at [488, 19] on link "Reload" at bounding box center [485, 21] width 23 height 9
click at [13, 187] on icon "Icon/Dashboard" at bounding box center [16, 181] width 27 height 27
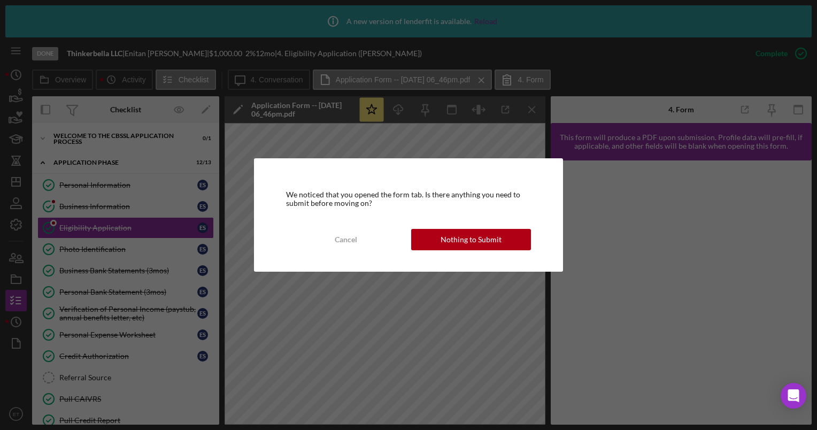
click at [565, 313] on div "We noticed that you opened the form tab. Is there anything you need to submit b…" at bounding box center [408, 215] width 817 height 430
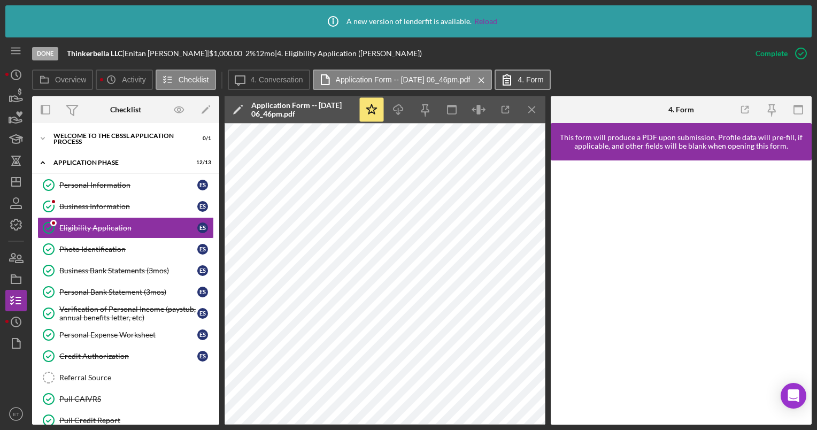
click at [550, 74] on button "4. Form" at bounding box center [522, 79] width 56 height 20
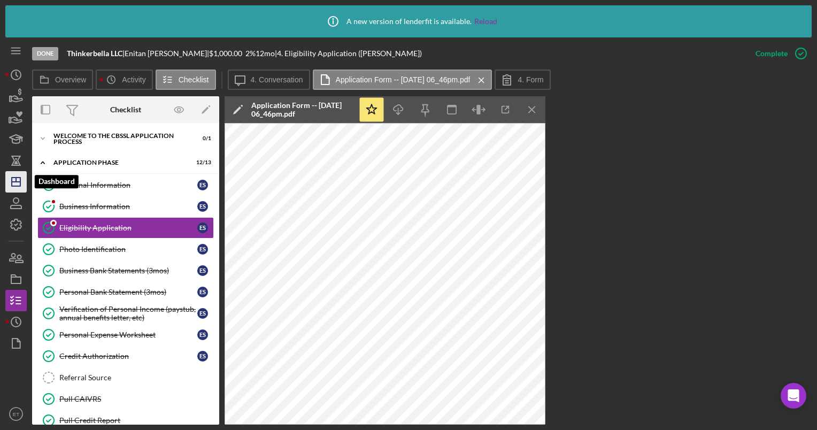
click at [14, 184] on icon "Icon/Dashboard" at bounding box center [16, 181] width 27 height 27
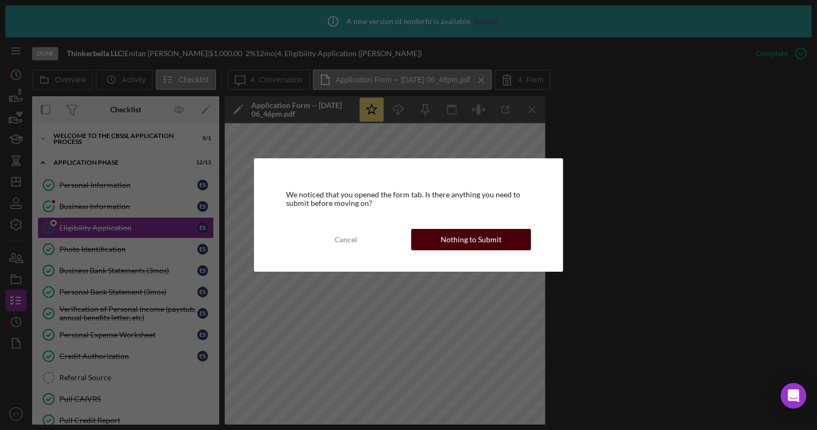
click at [471, 243] on div "Nothing to Submit" at bounding box center [470, 239] width 61 height 21
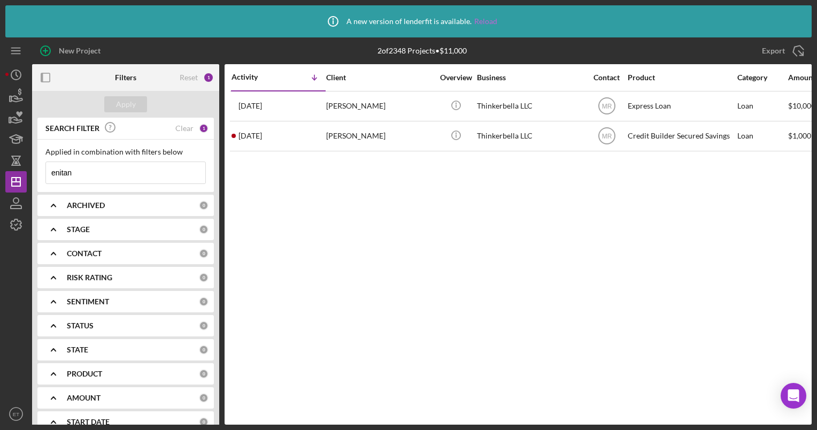
click at [489, 21] on link "Reload" at bounding box center [485, 21] width 23 height 9
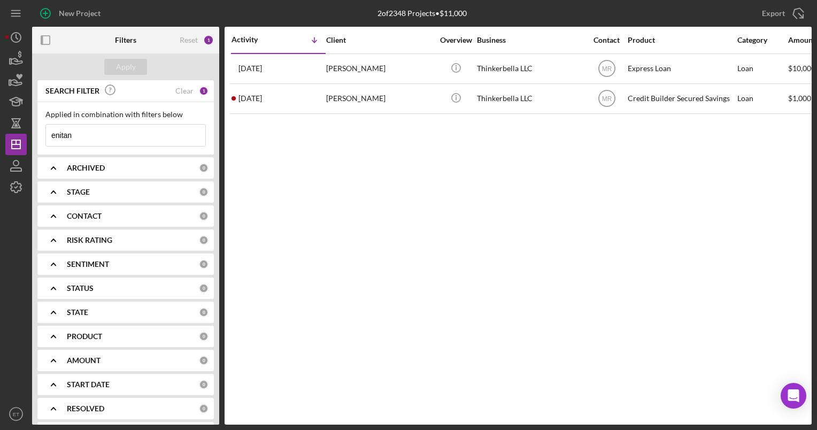
click at [83, 135] on input "enitan" at bounding box center [125, 135] width 159 height 21
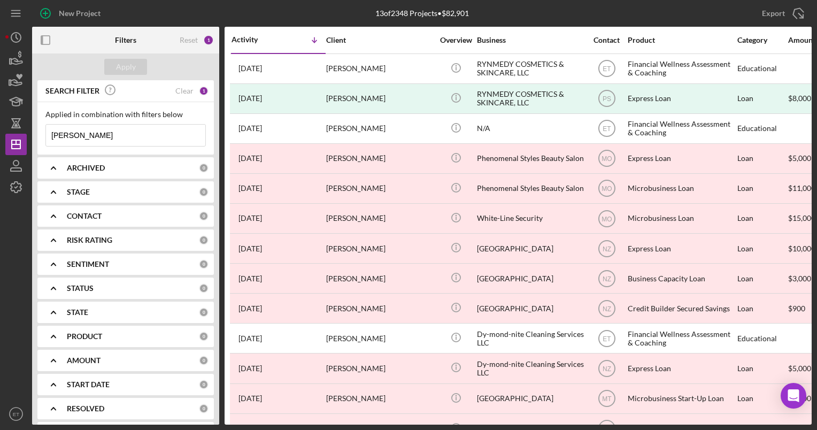
type input "[PERSON_NAME]"
